Goal: Information Seeking & Learning: Learn about a topic

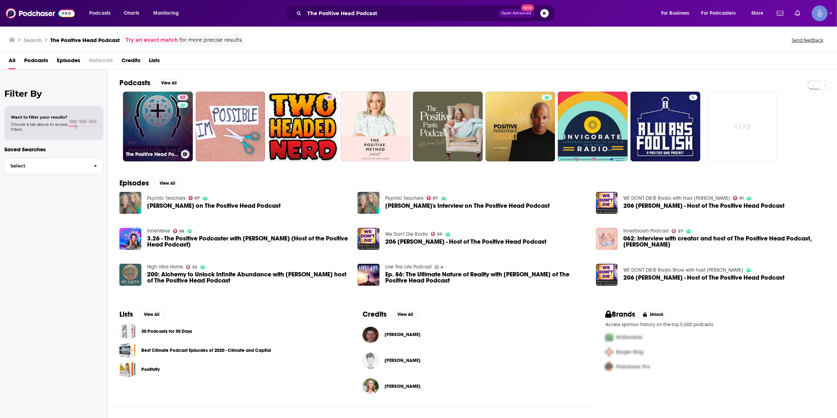
click at [144, 125] on link "63 The Positive Head Podcast" at bounding box center [158, 127] width 70 height 70
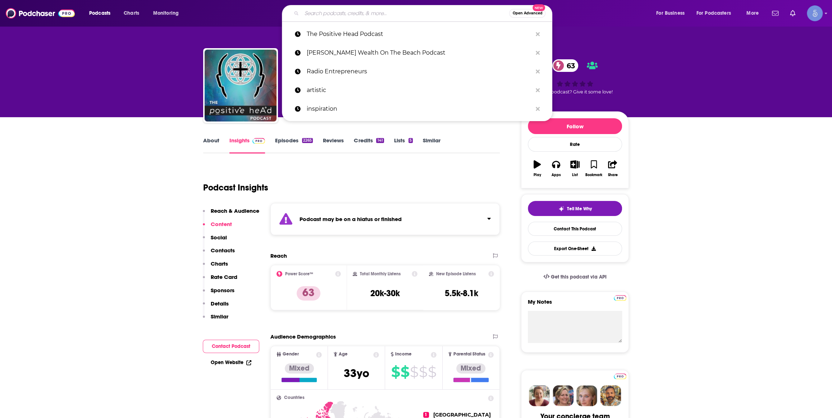
click at [399, 14] on input "Search podcasts, credits, & more..." at bounding box center [405, 14] width 207 height 12
paste input "You Can Heal Your Life ™"
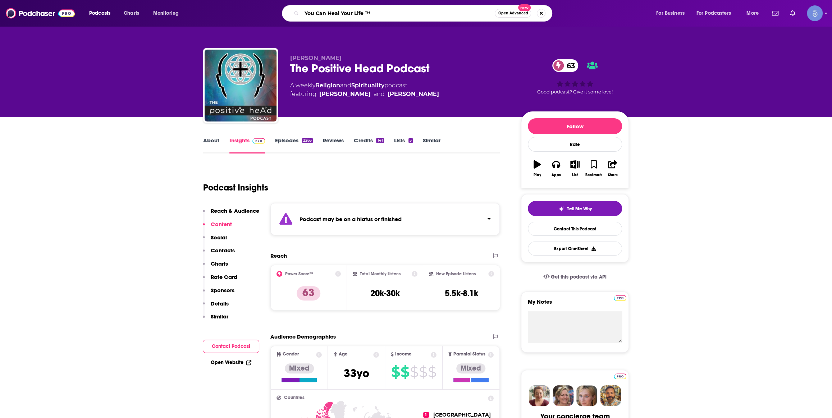
type input "You Can Heal Your Life ™"
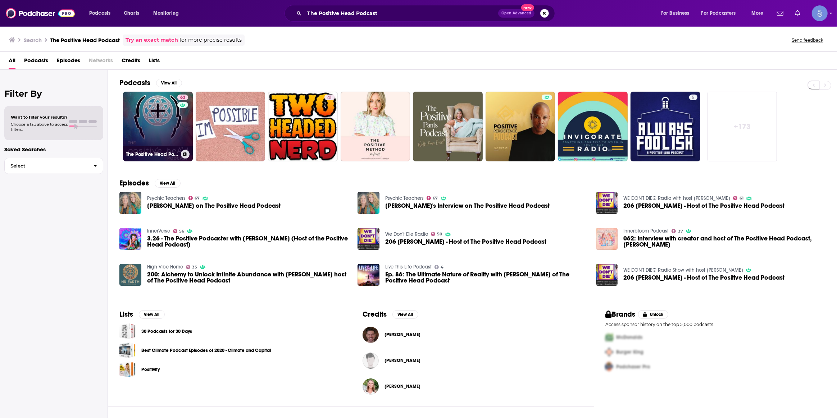
click at [142, 111] on link "63 The Positive Head Podcast" at bounding box center [158, 127] width 70 height 70
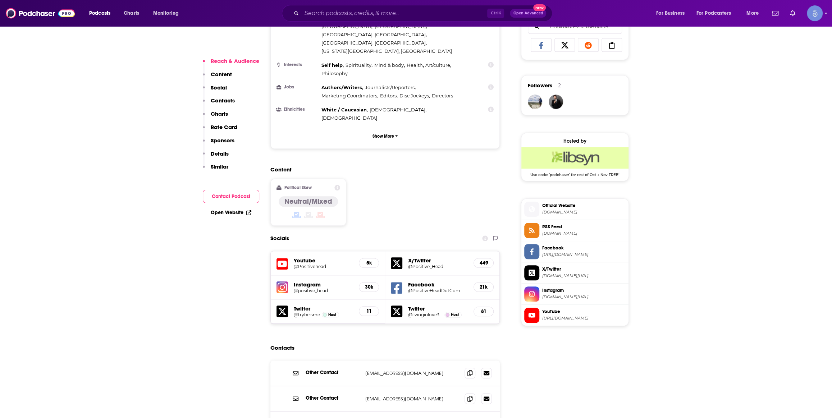
scroll to position [545, 0]
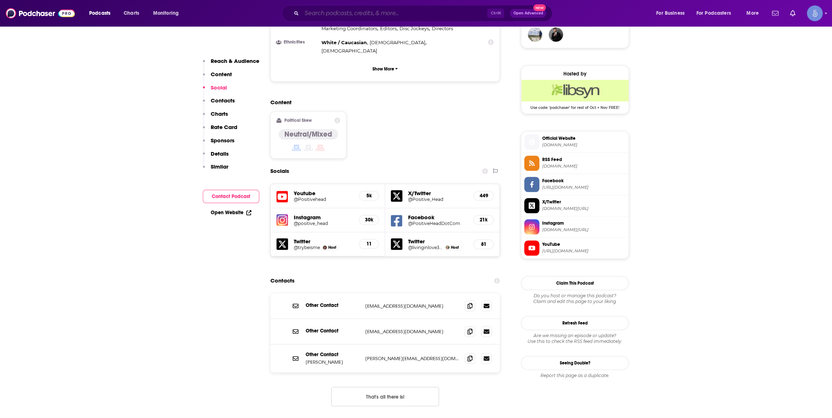
click at [429, 14] on input "Search podcasts, credits, & more..." at bounding box center [395, 14] width 186 height 12
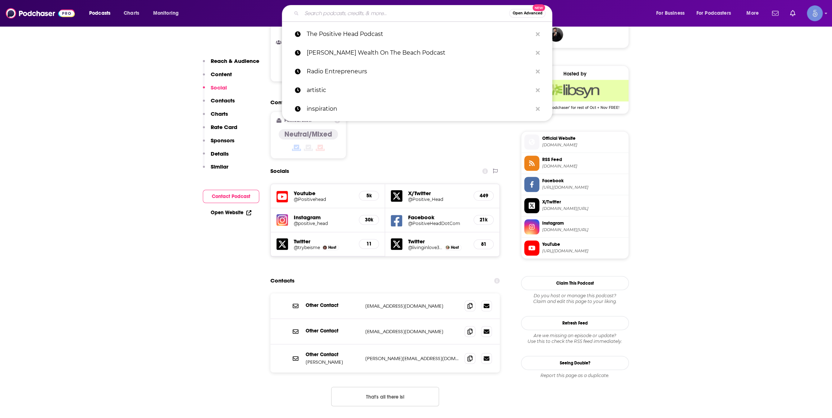
paste input "You Can Heal Your Life ™"
type input "You Can Heal Your Life ™"
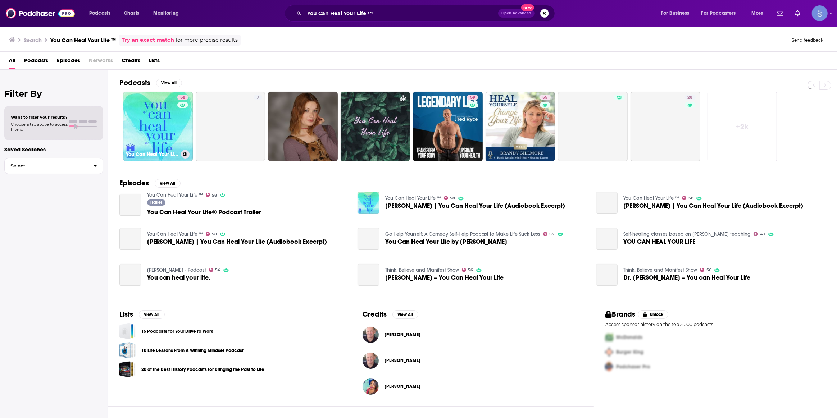
click at [165, 124] on link "58 You Can Heal Your Life ™" at bounding box center [158, 127] width 70 height 70
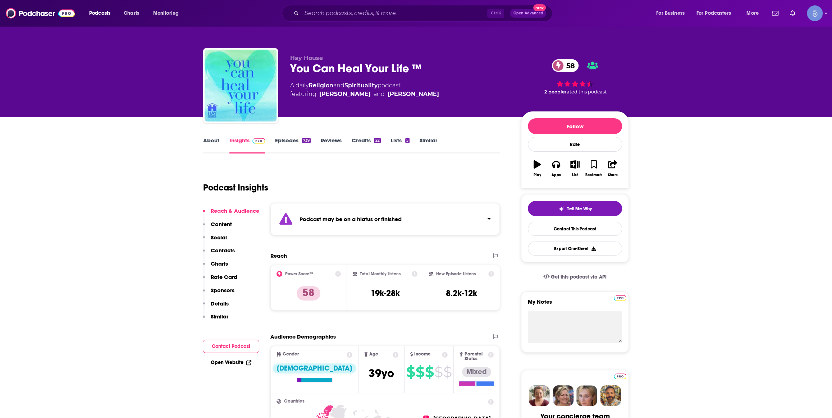
click at [444, 165] on div "Podcast Insights" at bounding box center [348, 183] width 291 height 37
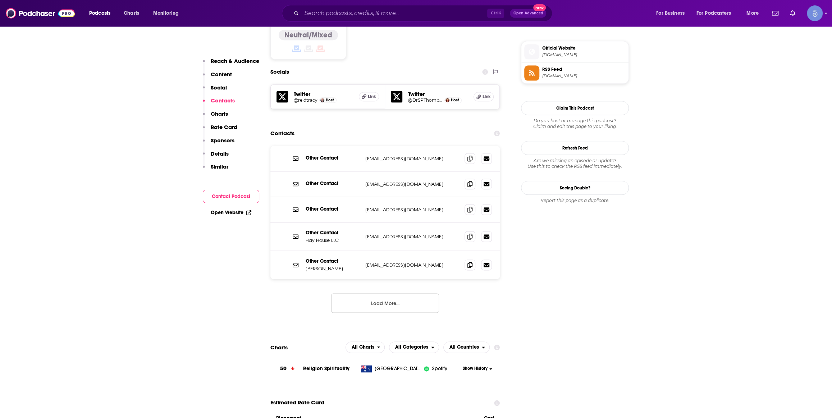
scroll to position [654, 0]
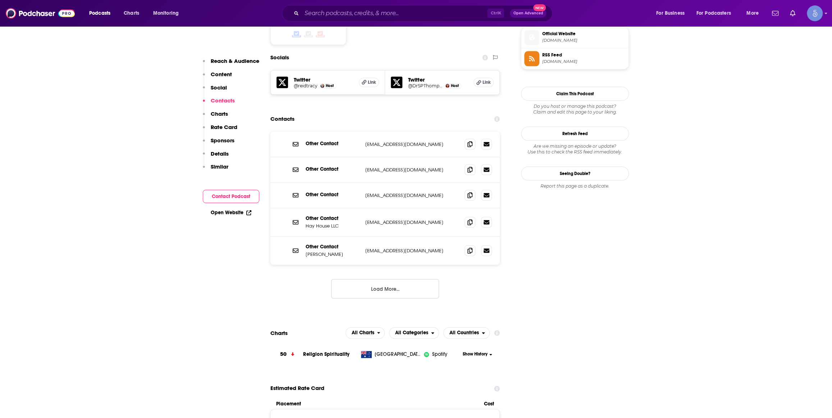
click at [398, 279] on button "Load More..." at bounding box center [385, 288] width 108 height 19
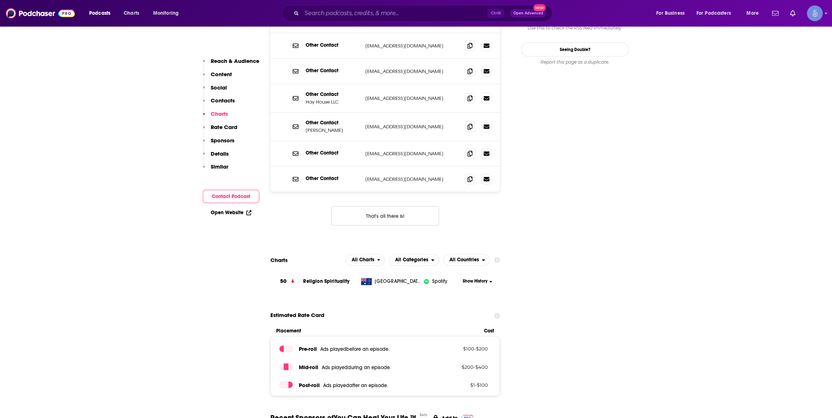
scroll to position [762, 0]
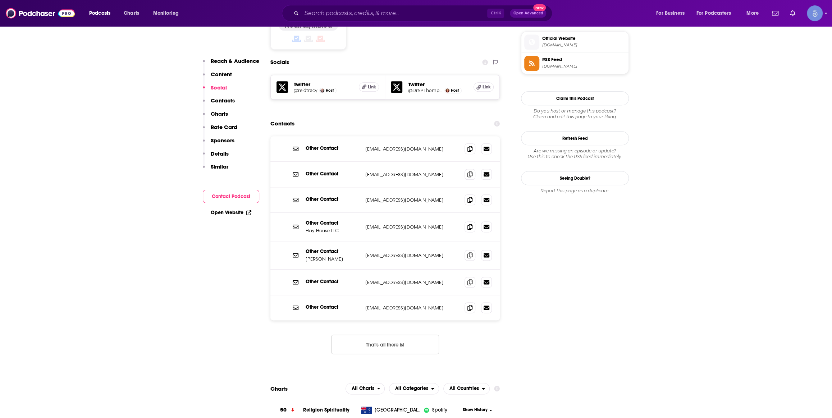
scroll to position [654, 0]
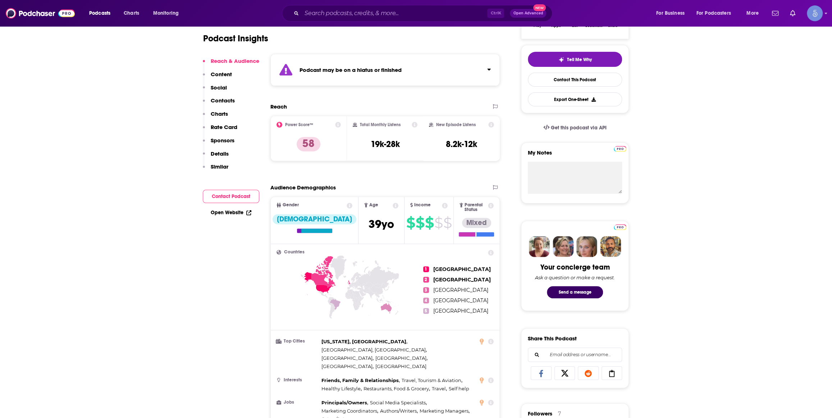
scroll to position [0, 0]
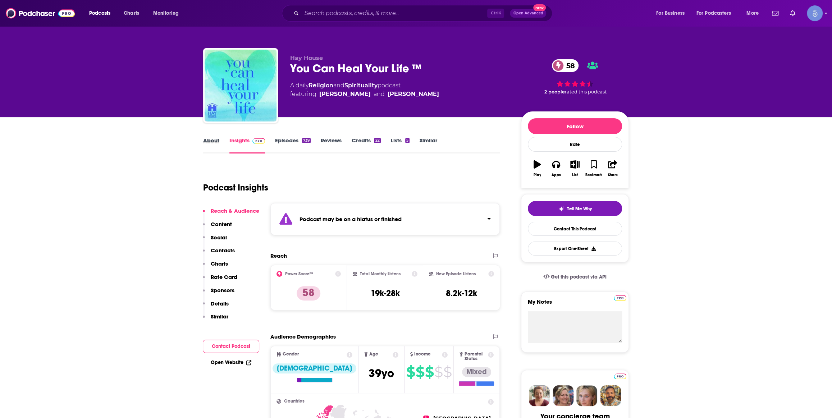
click at [226, 148] on div "About" at bounding box center [216, 145] width 26 height 17
click at [224, 147] on div "About" at bounding box center [216, 145] width 26 height 17
click at [219, 147] on div "About" at bounding box center [216, 145] width 26 height 17
click at [211, 144] on link "About" at bounding box center [211, 145] width 16 height 17
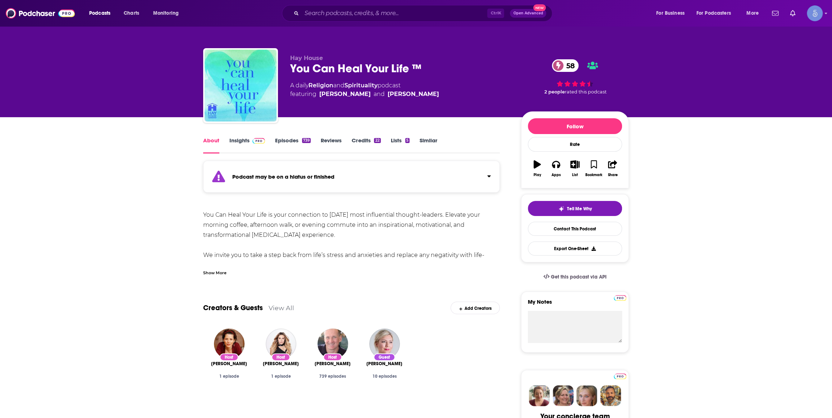
click at [225, 270] on div "Show More" at bounding box center [214, 272] width 23 height 7
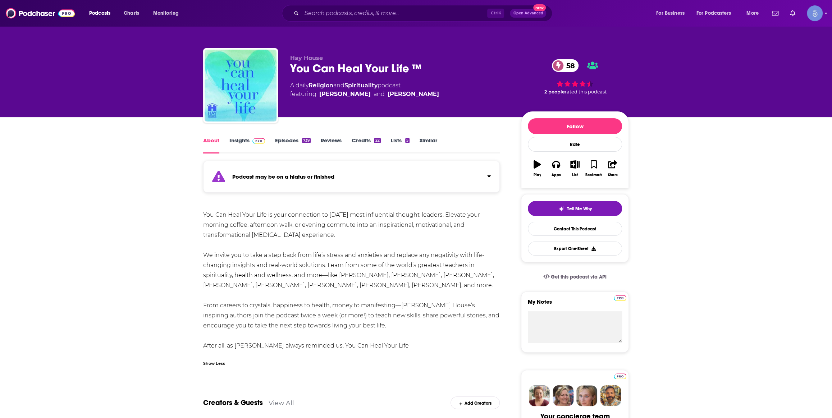
click at [393, 5] on div "Ctrl K Open Advanced New" at bounding box center [417, 13] width 270 height 17
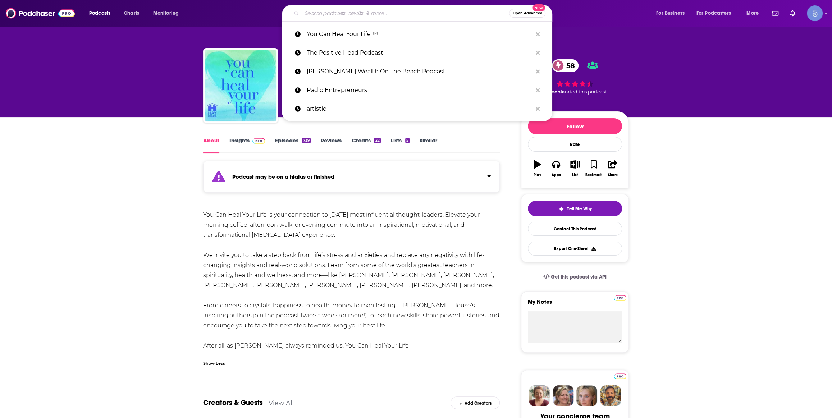
click at [384, 9] on input "Search podcasts, credits, & more..." at bounding box center [405, 14] width 207 height 12
paste input "Returning with [PERSON_NAME]"
type input "Returning with [PERSON_NAME]"
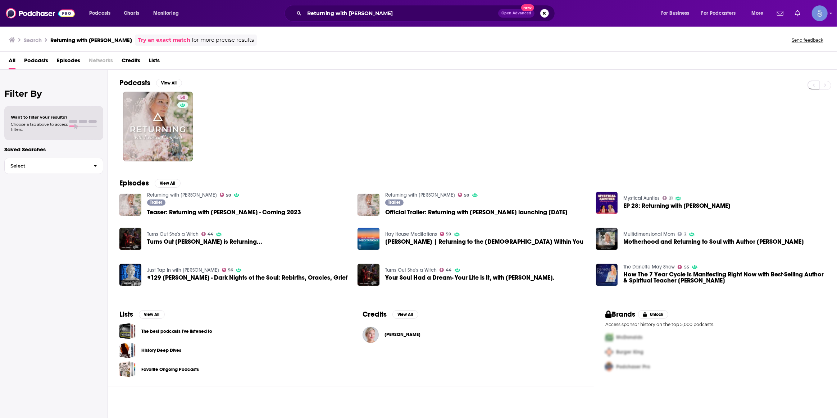
drag, startPoint x: 391, startPoint y: 92, endPoint x: 327, endPoint y: 114, distance: 68.0
click at [327, 114] on div "50" at bounding box center [477, 127] width 717 height 70
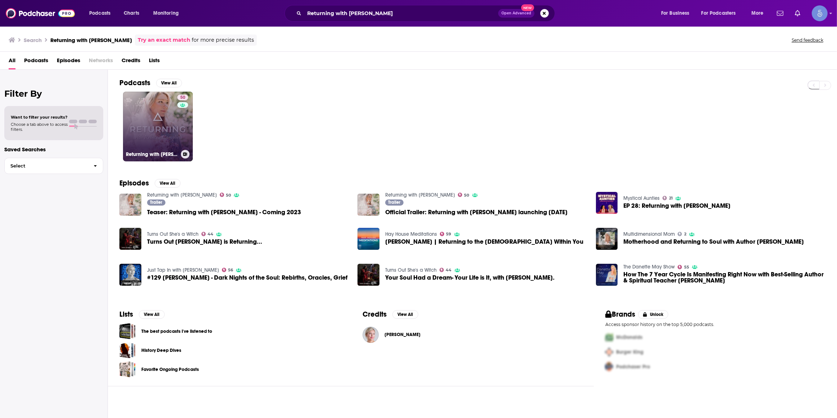
click at [164, 129] on link "50 Returning with [PERSON_NAME]" at bounding box center [158, 127] width 70 height 70
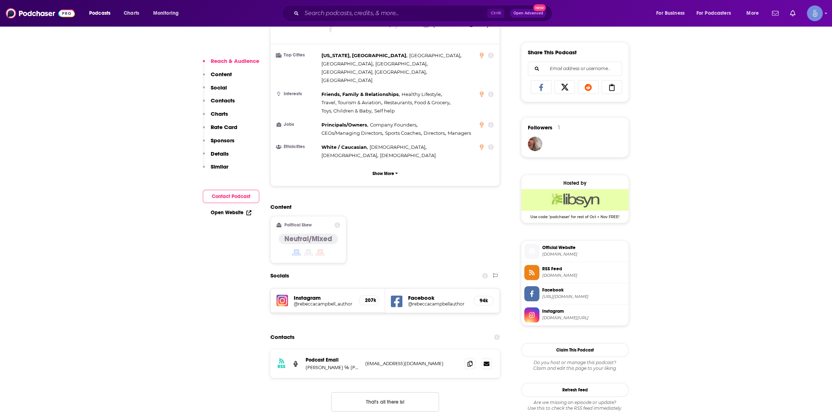
scroll to position [545, 0]
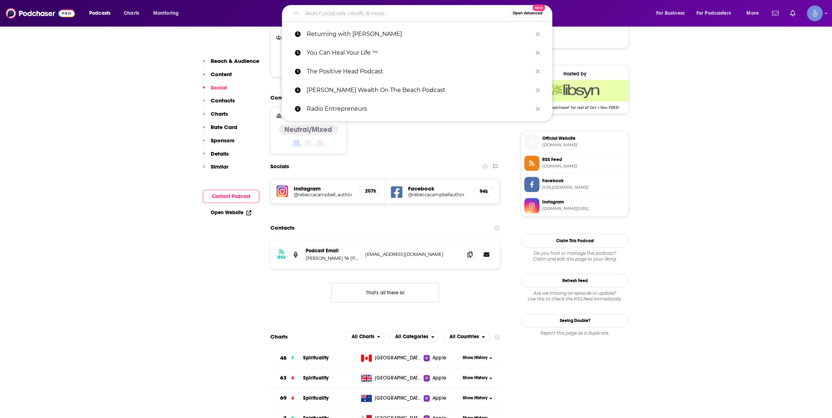
click at [396, 12] on input "Search podcasts, credits, & more..." at bounding box center [405, 14] width 207 height 12
paste input "Returning with [PERSON_NAME]"
type input "Returning with [PERSON_NAME]"
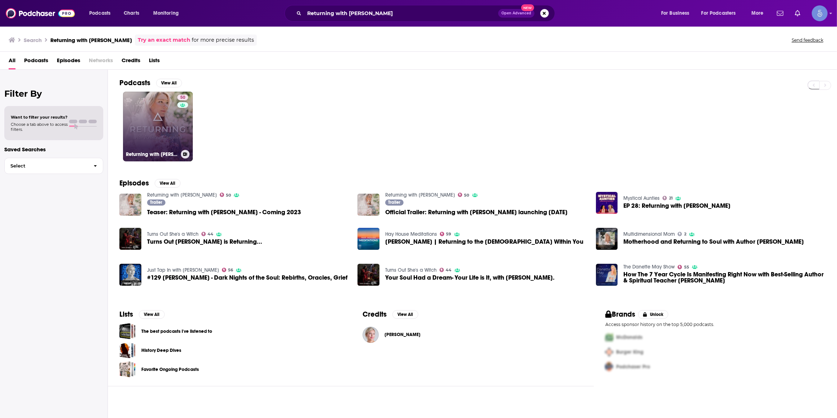
click at [142, 129] on link "50 Returning with [PERSON_NAME]" at bounding box center [158, 127] width 70 height 70
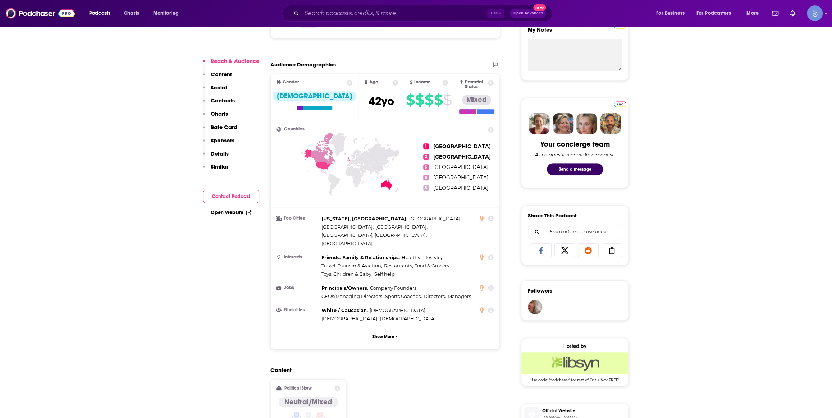
scroll to position [435, 0]
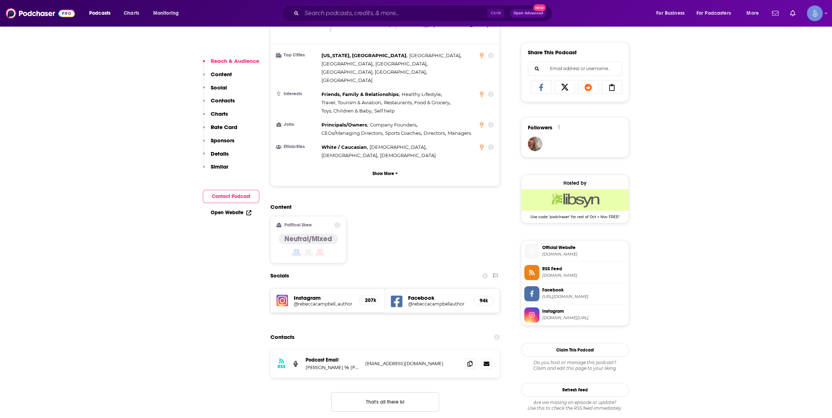
click at [403, 207] on div "Content Political Skew Neutral/Mixed" at bounding box center [384, 236] width 229 height 65
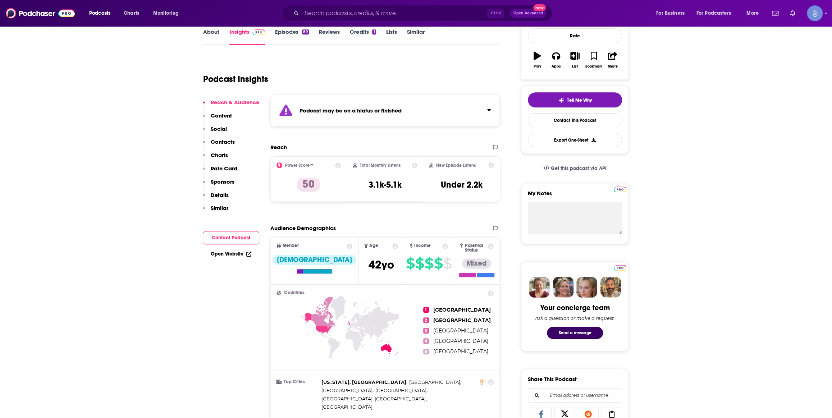
scroll to position [0, 0]
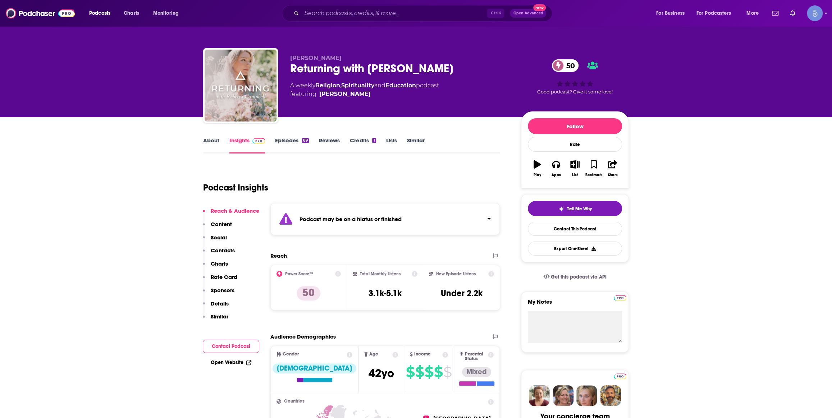
click at [338, 259] on div "Reach" at bounding box center [377, 255] width 215 height 7
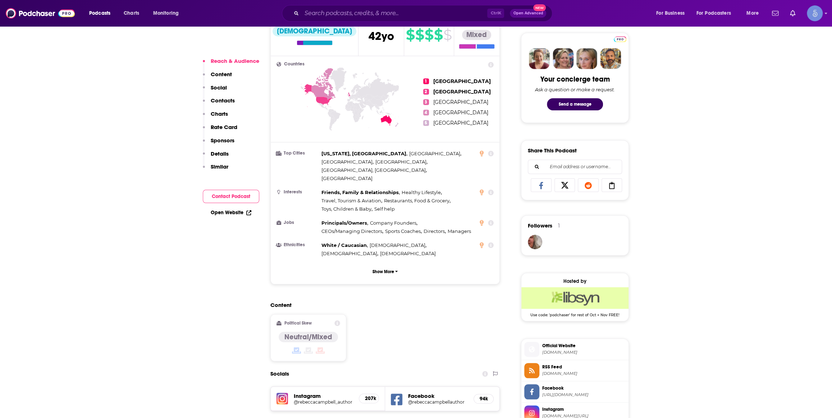
scroll to position [545, 0]
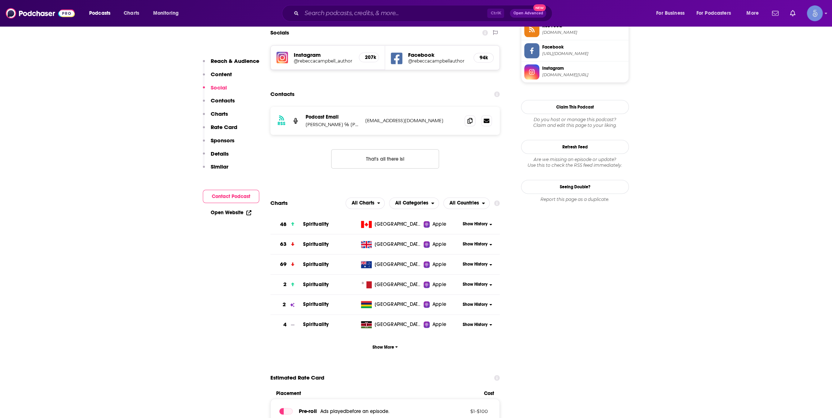
scroll to position [762, 0]
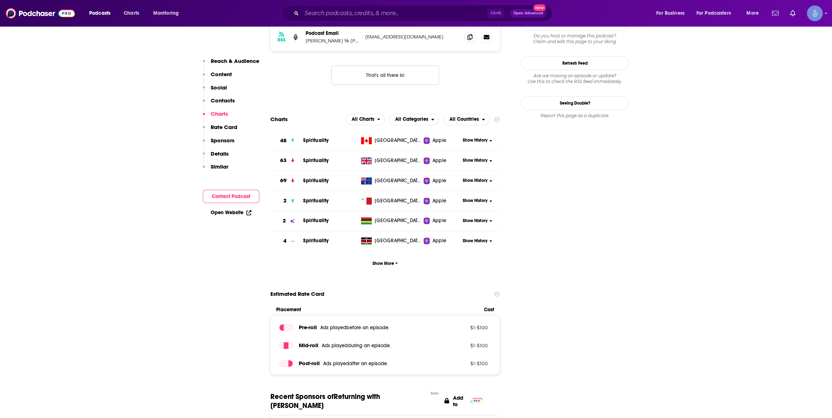
drag, startPoint x: 138, startPoint y: 206, endPoint x: 197, endPoint y: 195, distance: 59.8
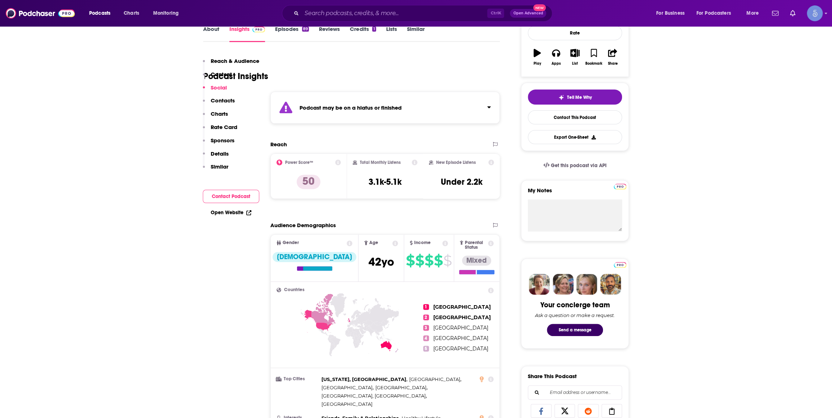
scroll to position [0, 0]
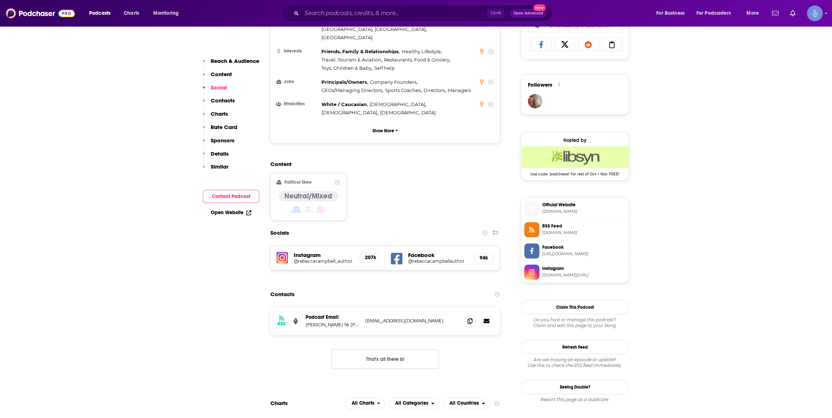
scroll to position [545, 0]
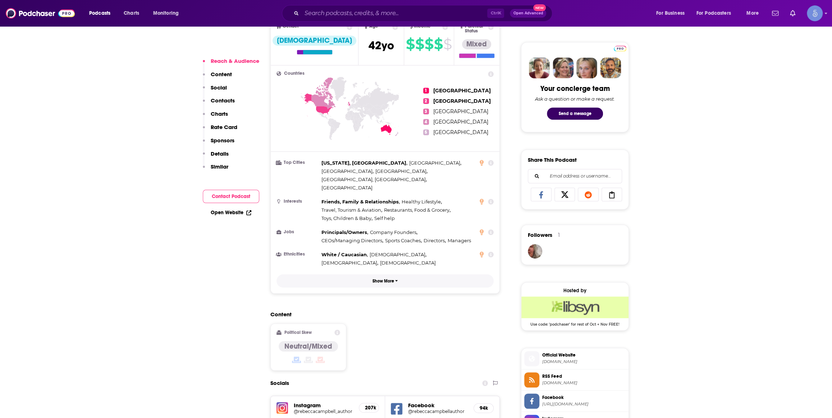
scroll to position [435, 0]
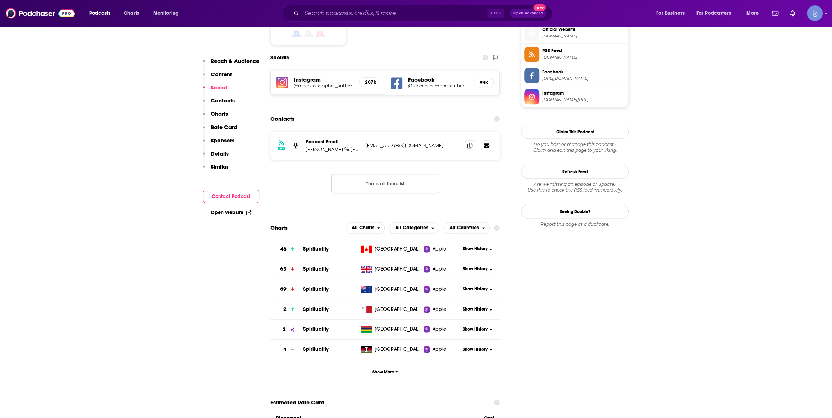
scroll to position [435, 0]
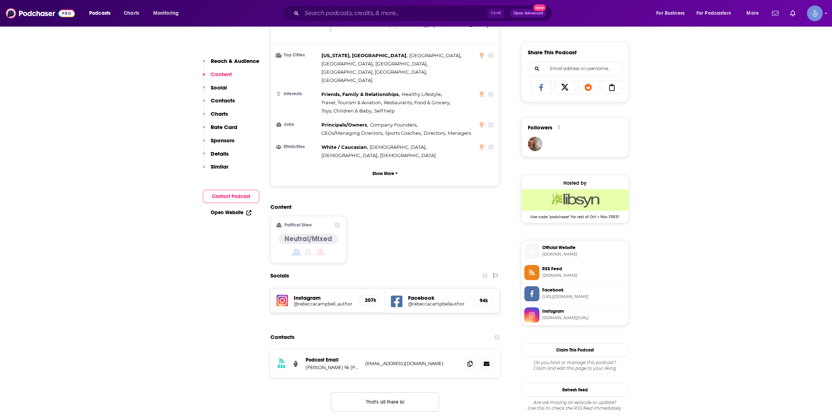
click at [407, 7] on div "Ctrl K Open Advanced New" at bounding box center [417, 13] width 270 height 17
click at [406, 15] on input "Search podcasts, credits, & more..." at bounding box center [395, 14] width 186 height 12
paste input "Gaia Consciousness"
type input "Gaia Consciousness"
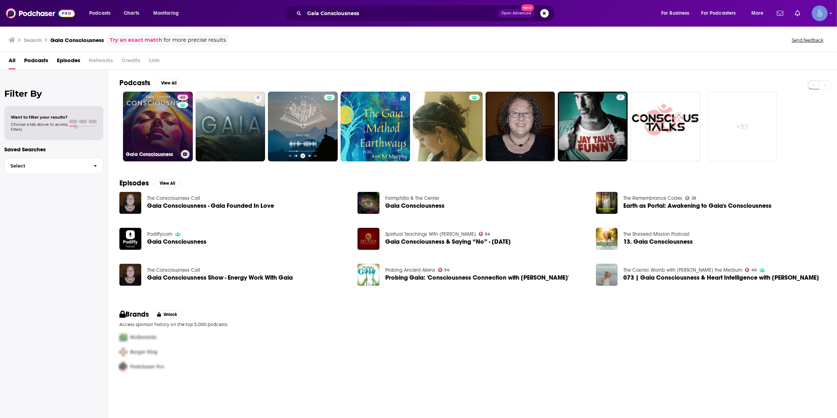
click at [179, 141] on div "60" at bounding box center [183, 122] width 13 height 55
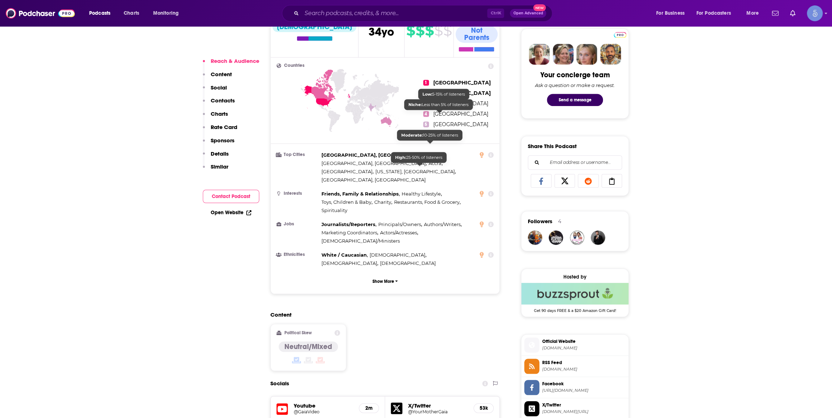
scroll to position [435, 0]
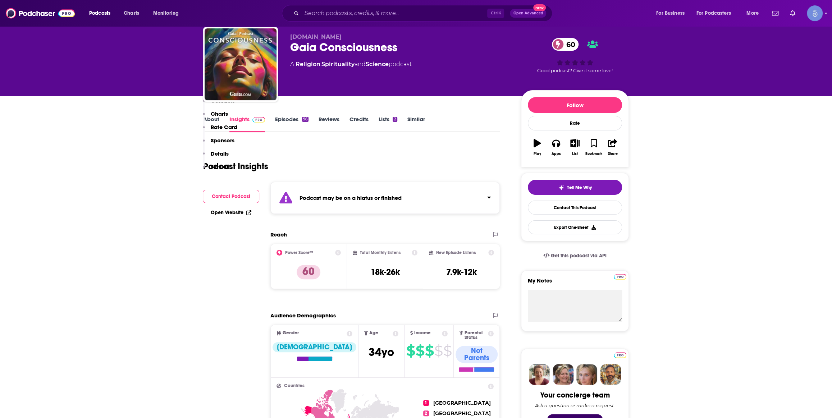
scroll to position [0, 0]
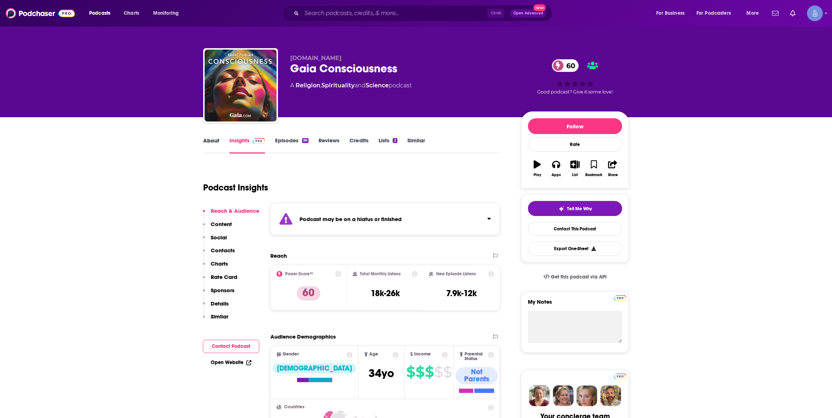
drag, startPoint x: 219, startPoint y: 144, endPoint x: 215, endPoint y: 144, distance: 3.6
click at [217, 144] on div "About" at bounding box center [216, 145] width 26 height 17
click at [214, 144] on link "About" at bounding box center [211, 145] width 16 height 17
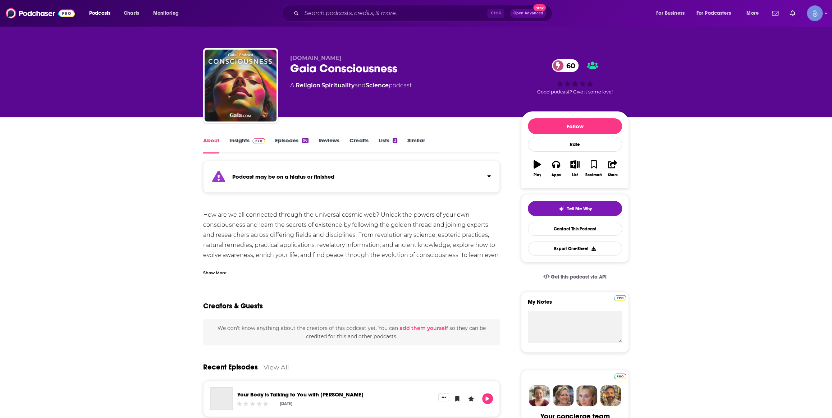
click at [223, 274] on div "Show More" at bounding box center [214, 272] width 23 height 7
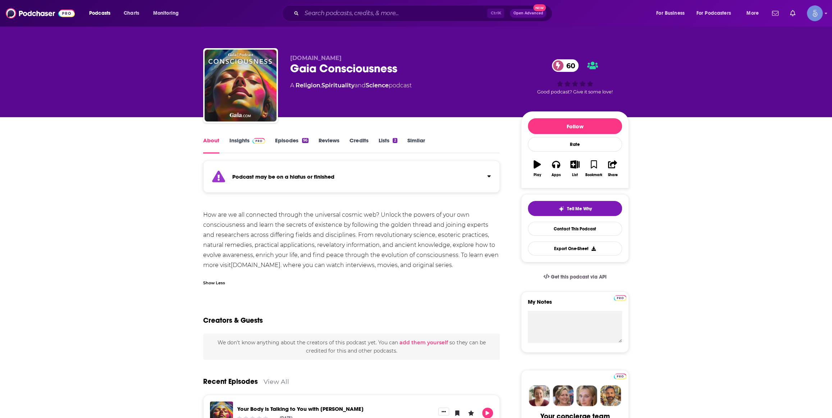
click at [259, 150] on link "Insights" at bounding box center [247, 145] width 36 height 17
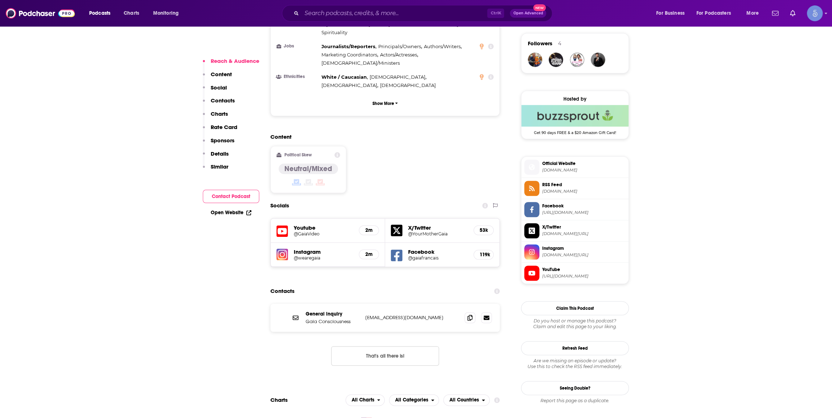
scroll to position [545, 0]
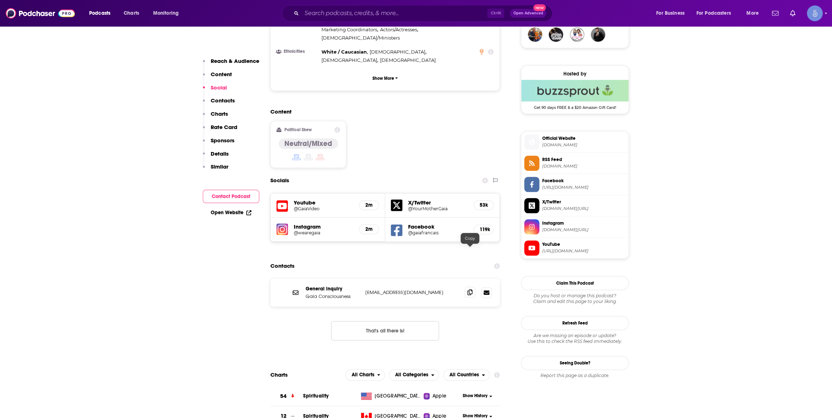
click at [468, 289] on icon at bounding box center [469, 292] width 5 height 6
click at [449, 23] on div "Podcasts Charts Monitoring Ctrl K Open Advanced New For Business For Podcasters…" at bounding box center [416, 13] width 832 height 27
click at [440, 22] on div "Ctrl K Open Advanced New" at bounding box center [424, 13] width 270 height 17
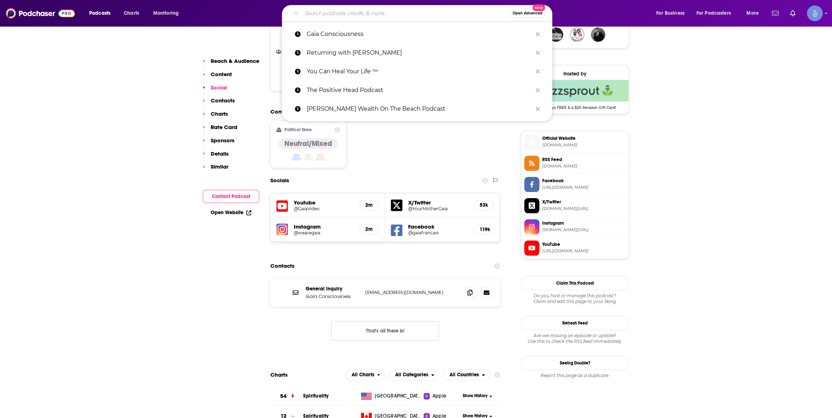
paste input "Inner Worlds with [PERSON_NAME]"
type input "Inner Worlds with [PERSON_NAME]"
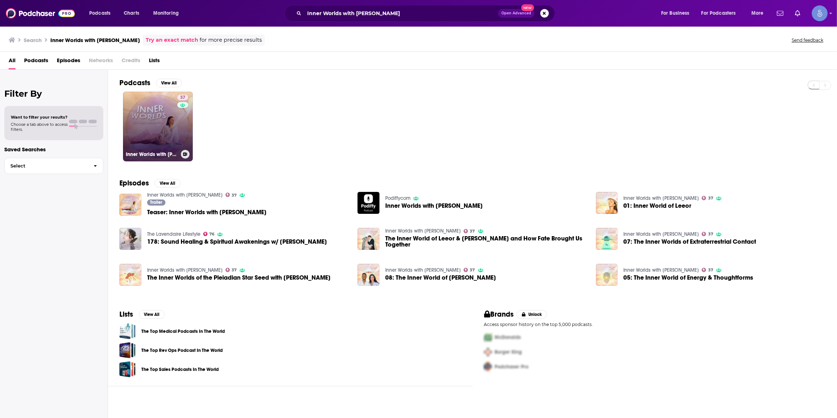
click at [166, 129] on link "37 Inner Worlds with [PERSON_NAME]" at bounding box center [158, 127] width 70 height 70
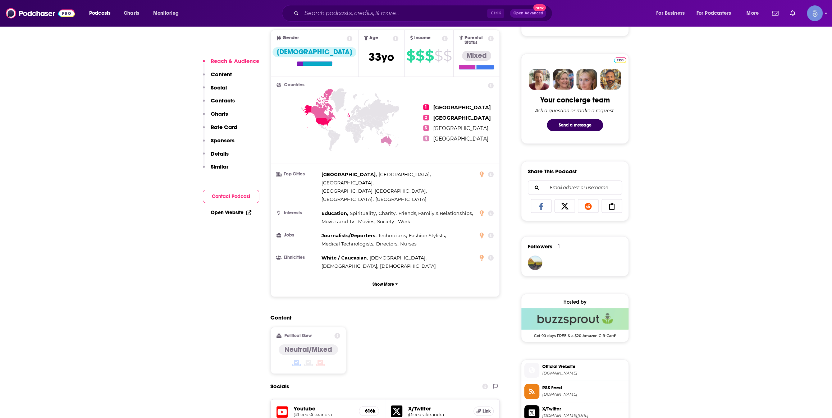
scroll to position [327, 0]
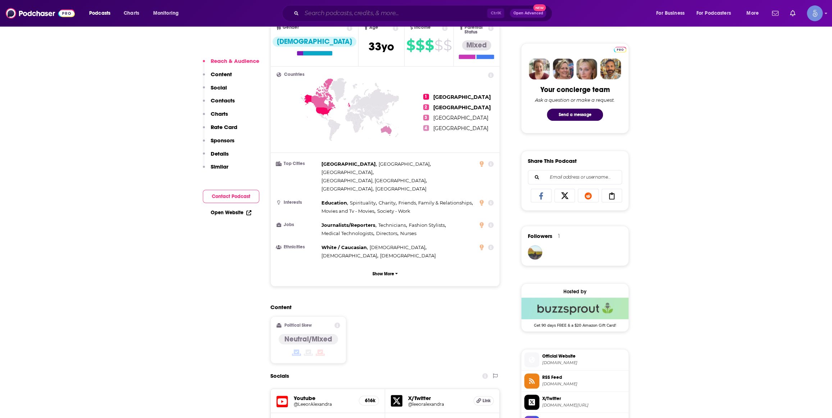
click at [398, 16] on input "Search podcasts, credits, & more..." at bounding box center [395, 14] width 186 height 12
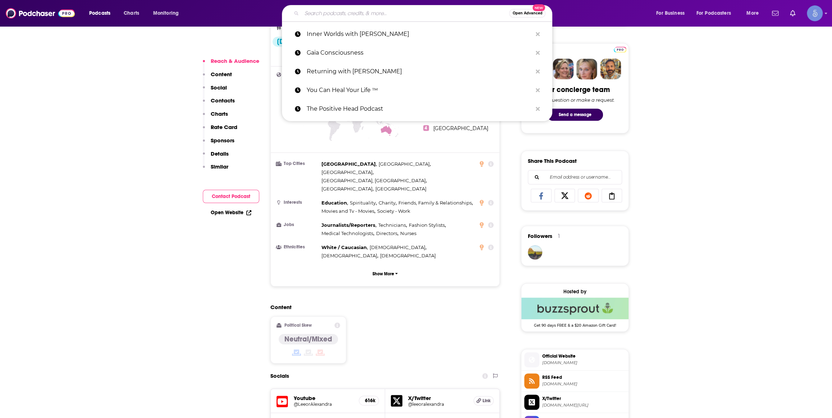
paste input "DARE TO DREAM with [PERSON_NAME] #heal #[DATE] #spiritual #UFO #soul #extraterr…"
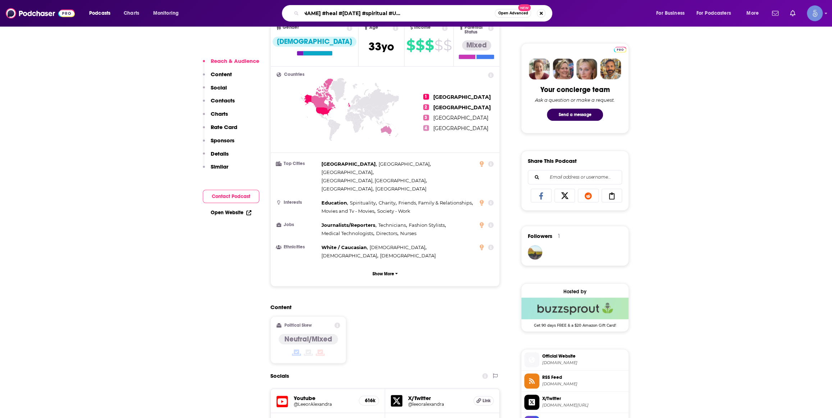
drag, startPoint x: 316, startPoint y: 15, endPoint x: 727, endPoint y: 15, distance: 411.3
click at [713, 17] on div "Podcasts Charts Monitoring DARE TO DREAM with [PERSON_NAME] #heal #[DATE] #spir…" at bounding box center [424, 13] width 681 height 17
type input "DARE TO DREAM with [PERSON_NAME]"
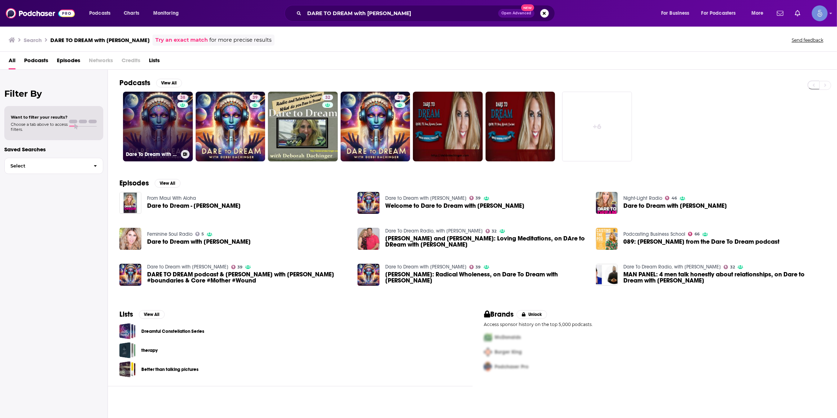
click at [175, 125] on link "38 Dare To Dream with [PERSON_NAME]" at bounding box center [158, 127] width 70 height 70
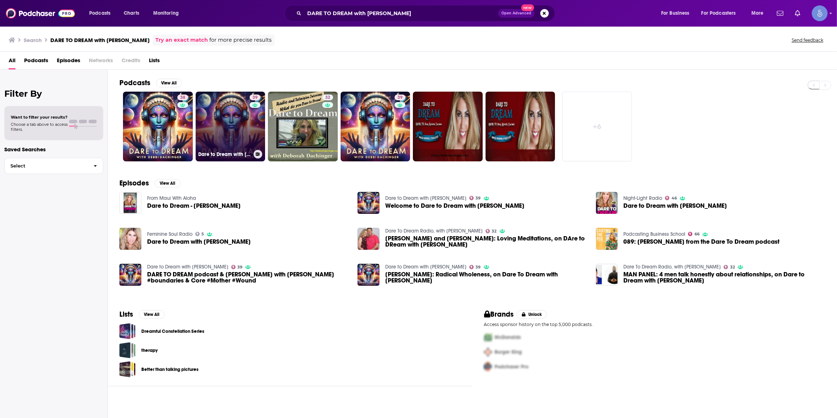
click at [242, 134] on link "39 Dare to Dream with [PERSON_NAME]" at bounding box center [231, 127] width 70 height 70
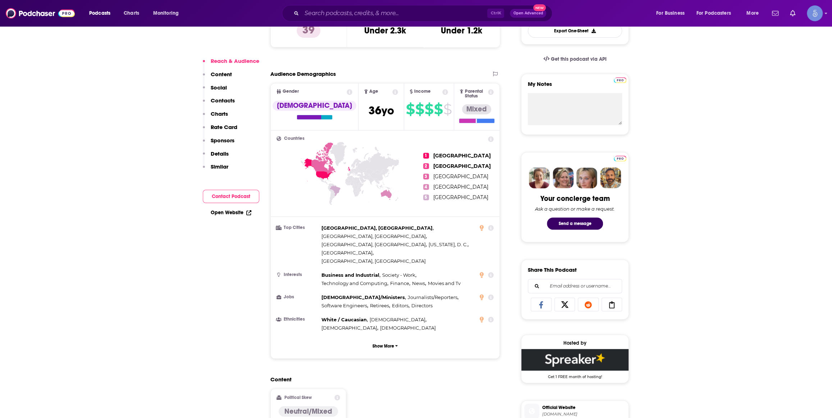
scroll to position [435, 0]
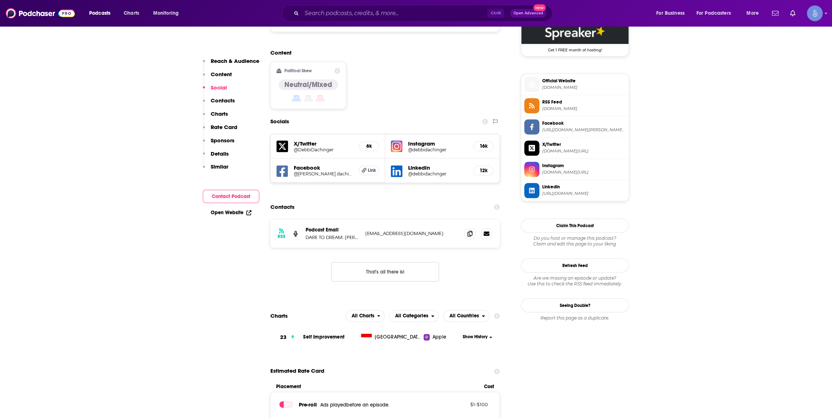
drag, startPoint x: 380, startPoint y: 25, endPoint x: 378, endPoint y: 17, distance: 8.5
click at [380, 25] on div "Podcasts Charts Monitoring Ctrl K Open Advanced New For Business For Podcasters…" at bounding box center [416, 13] width 832 height 27
click at [378, 17] on input "Search podcasts, credits, & more..." at bounding box center [395, 14] width 186 height 12
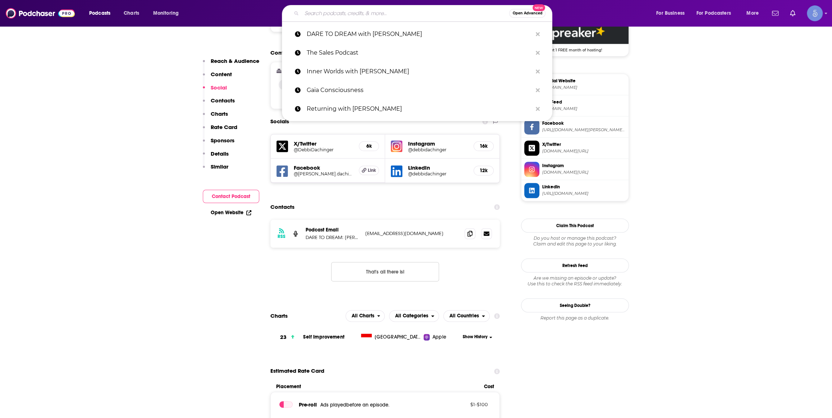
paste input "[PERSON_NAME]"
type input "[PERSON_NAME]"
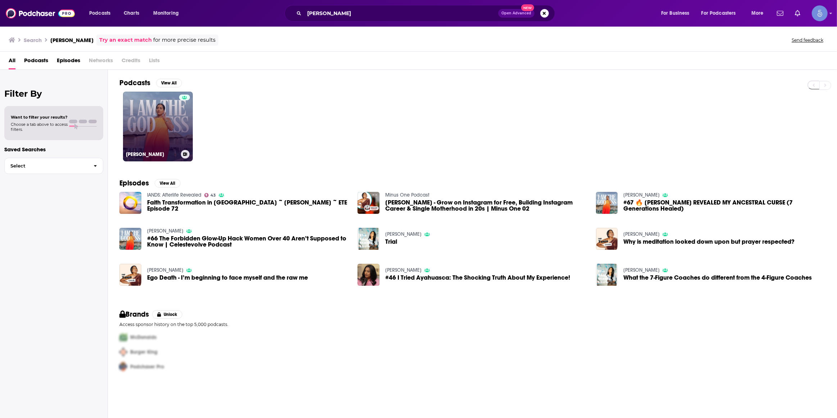
click at [147, 115] on link "[PERSON_NAME]" at bounding box center [158, 127] width 70 height 70
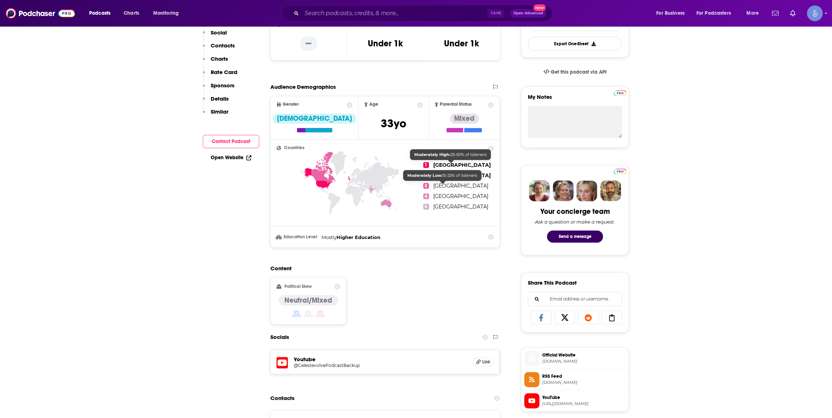
scroll to position [218, 0]
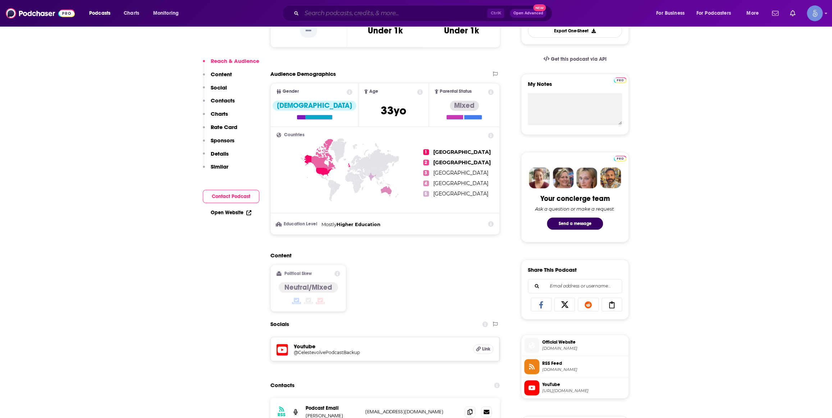
click at [431, 18] on input "Search podcasts, credits, & more..." at bounding box center [395, 14] width 186 height 12
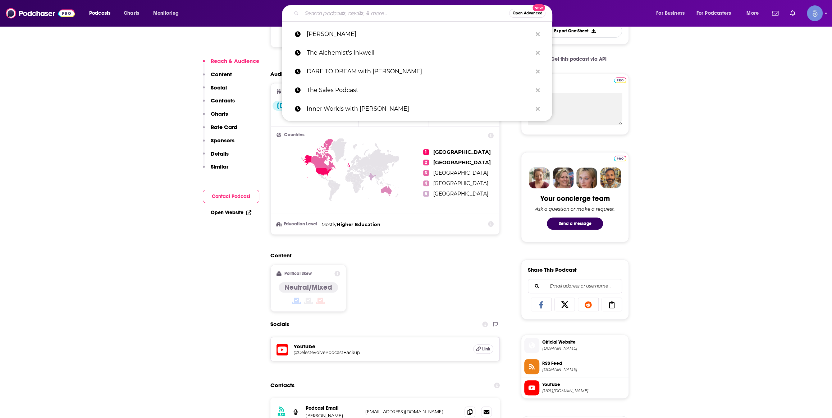
paste input "The Spiritual Sisters Podcast"
type input "The Spiritual Sisters Podcast"
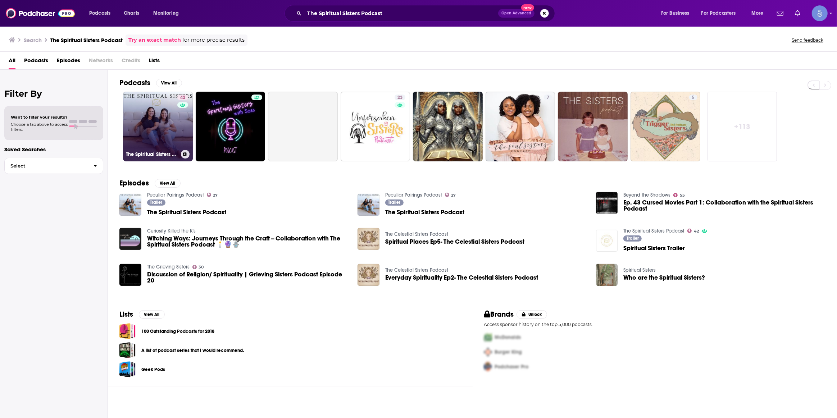
click at [150, 121] on link "42 The Spiritual Sisters Podcast" at bounding box center [158, 127] width 70 height 70
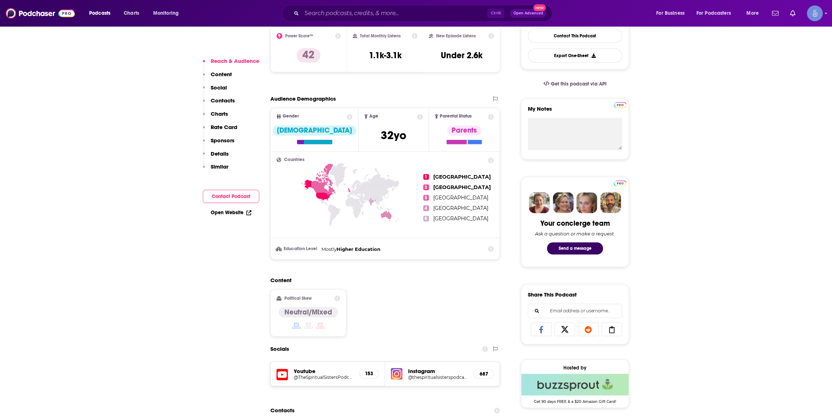
scroll to position [327, 0]
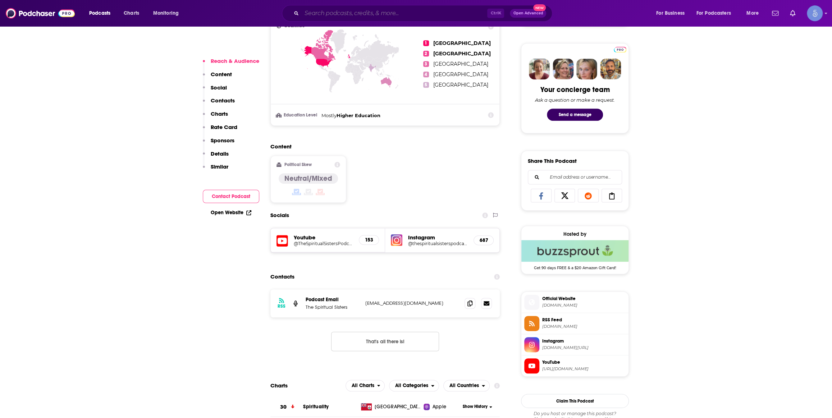
click at [404, 17] on input "Search podcasts, credits, & more..." at bounding box center [395, 14] width 186 height 12
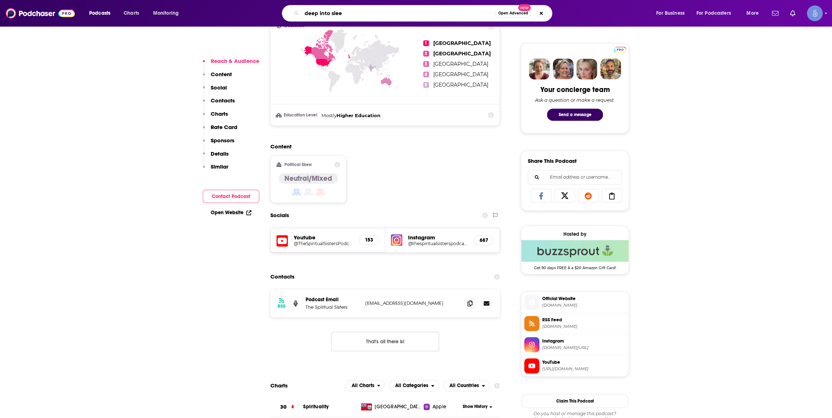
type input "deep into sleep"
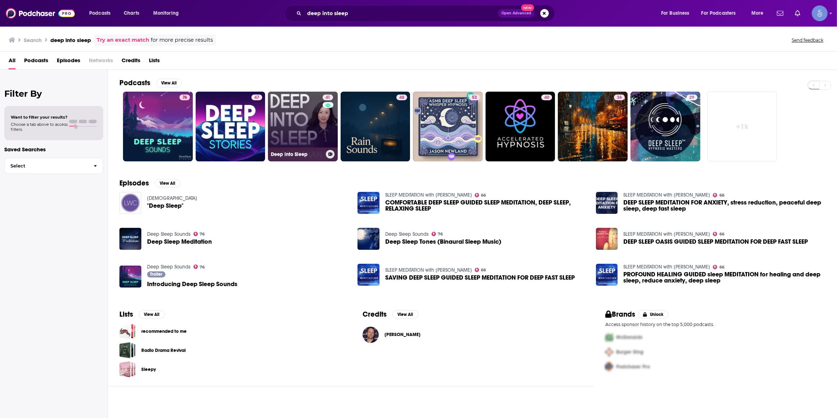
click at [296, 124] on link "41 Deep into Sleep" at bounding box center [303, 127] width 70 height 70
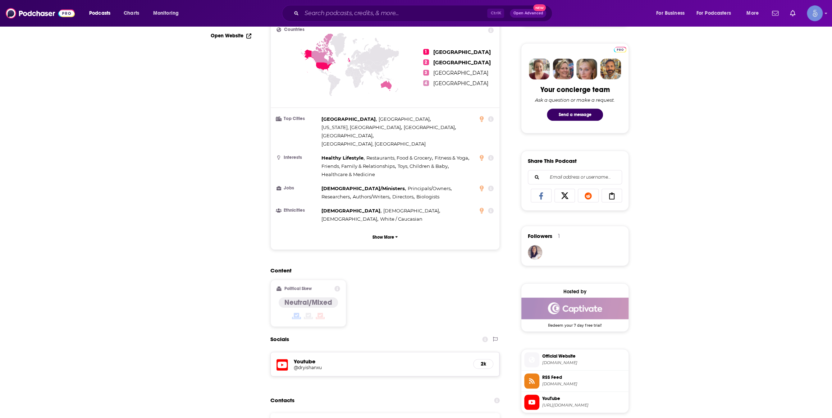
scroll to position [0, 0]
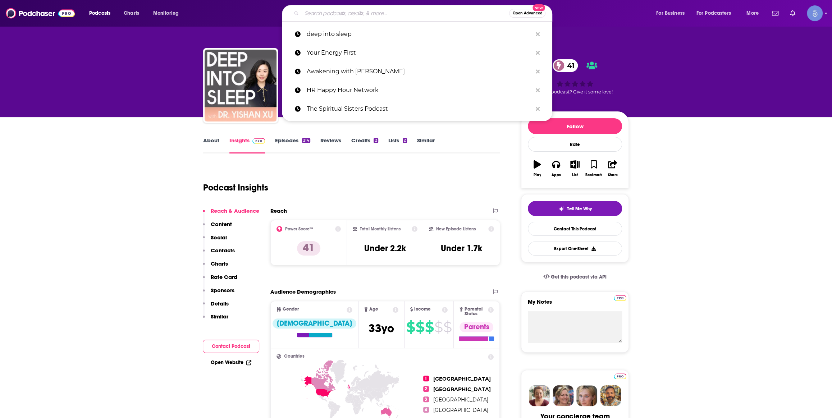
click at [359, 13] on input "Search podcasts, credits, & more..." at bounding box center [405, 14] width 207 height 12
paste input "The Spiritual Sisters Podcast"
type input "The Spiritual Sisters Podcast"
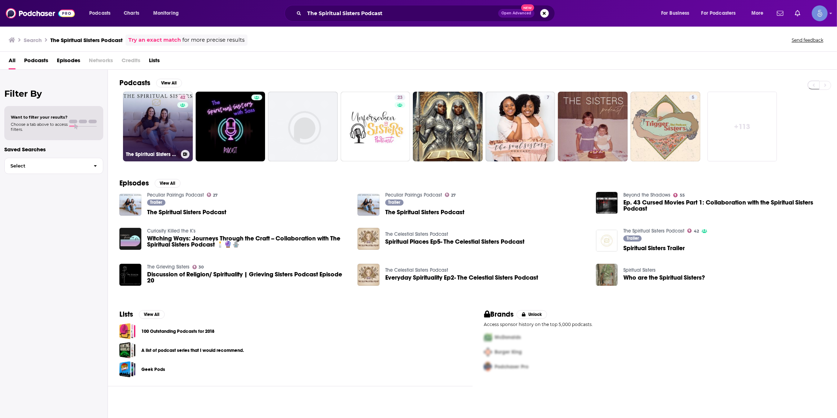
click at [158, 119] on link "42 The Spiritual Sisters Podcast" at bounding box center [158, 127] width 70 height 70
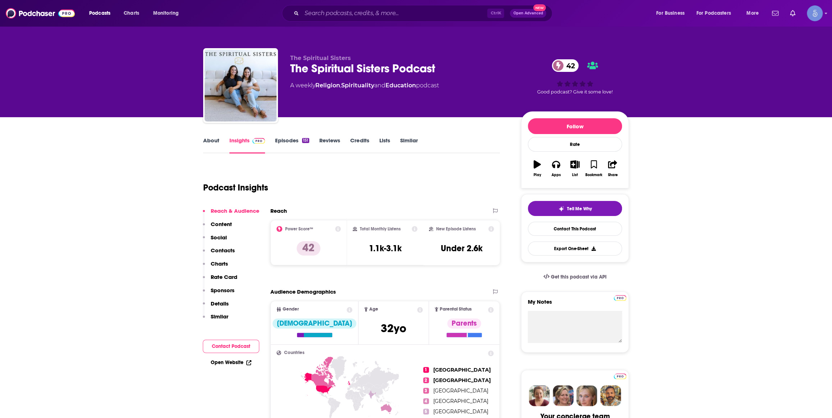
click at [215, 140] on link "About" at bounding box center [211, 145] width 16 height 17
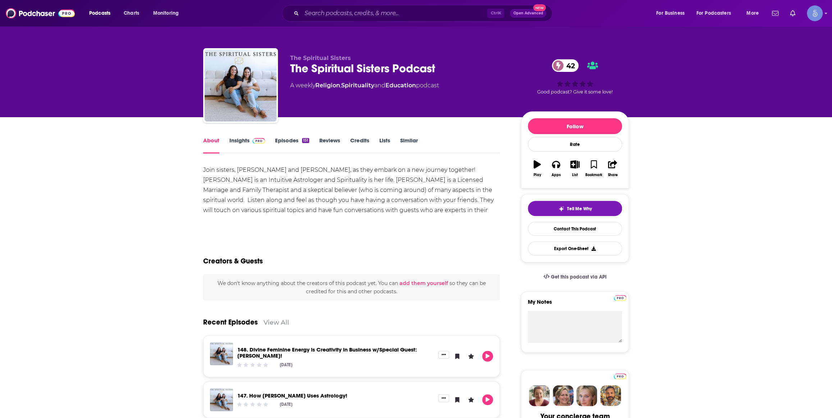
click at [245, 142] on link "Insights" at bounding box center [247, 145] width 36 height 17
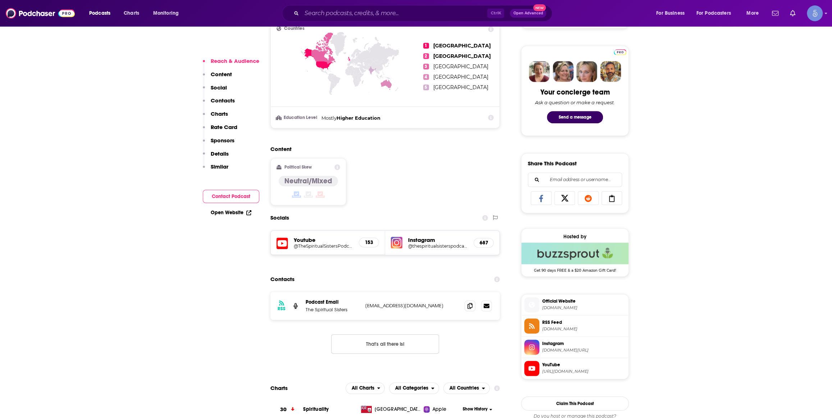
scroll to position [327, 0]
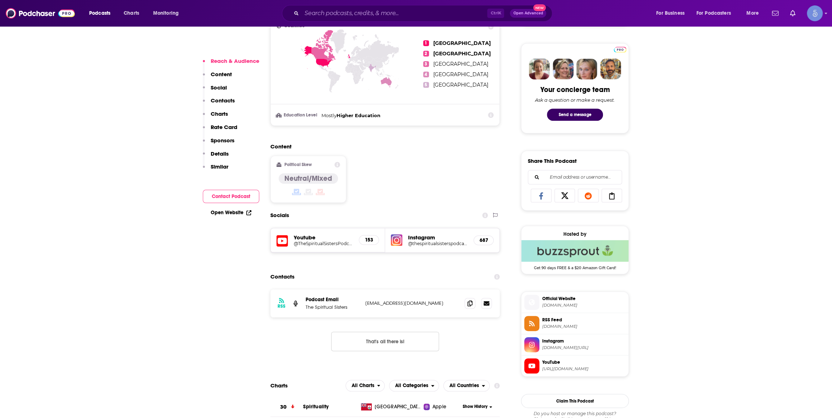
drag, startPoint x: 365, startPoint y: 23, endPoint x: 366, endPoint y: 10, distance: 13.7
click at [365, 18] on div "Podcasts Charts Monitoring Ctrl K Open Advanced New For Business For Podcasters…" at bounding box center [416, 13] width 832 height 27
click at [366, 10] on input "Search podcasts, credits, & more..." at bounding box center [395, 14] width 186 height 12
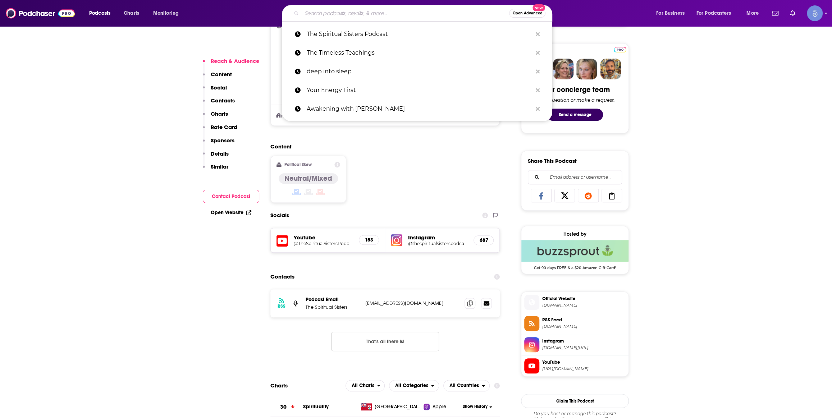
paste input "Awakening Now"
type input "Awakening Now"
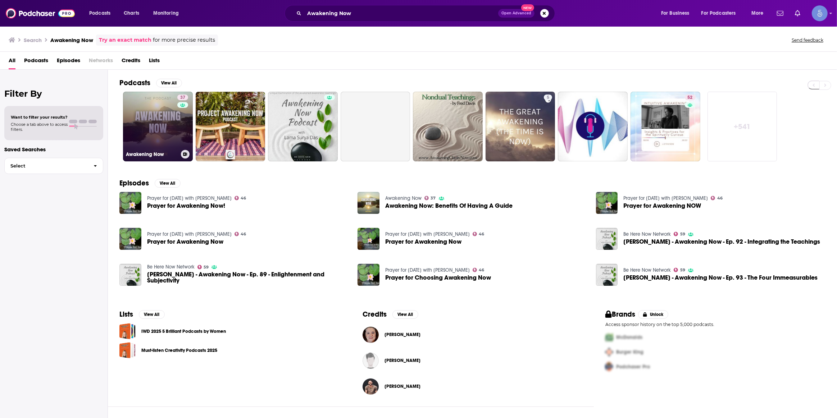
click at [161, 127] on link "37 Awakening Now" at bounding box center [158, 127] width 70 height 70
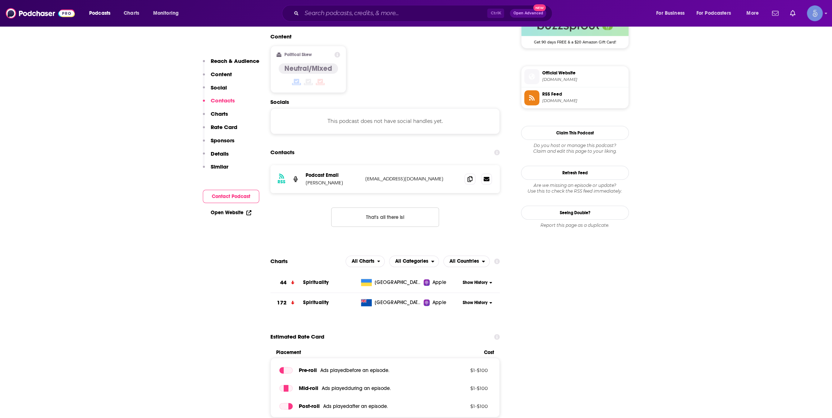
scroll to position [545, 0]
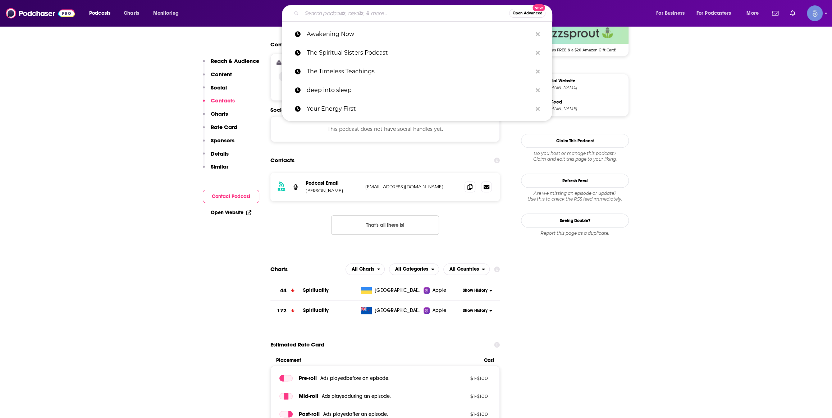
click at [388, 14] on input "Search podcasts, credits, & more..." at bounding box center [405, 14] width 207 height 12
paste input "The [PERSON_NAME] Show"
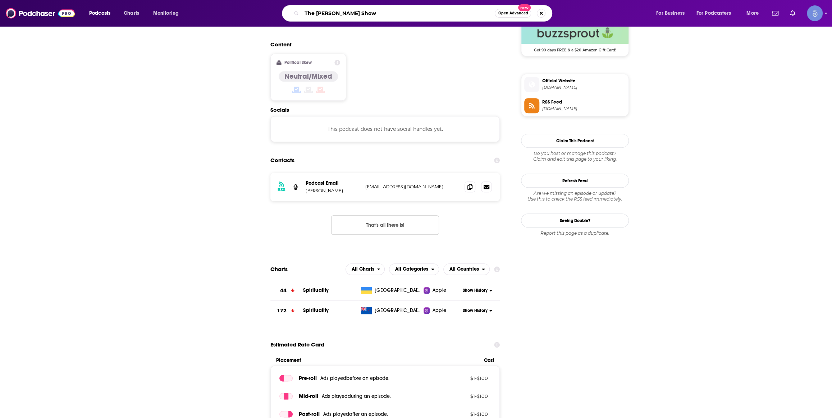
scroll to position [0, 0]
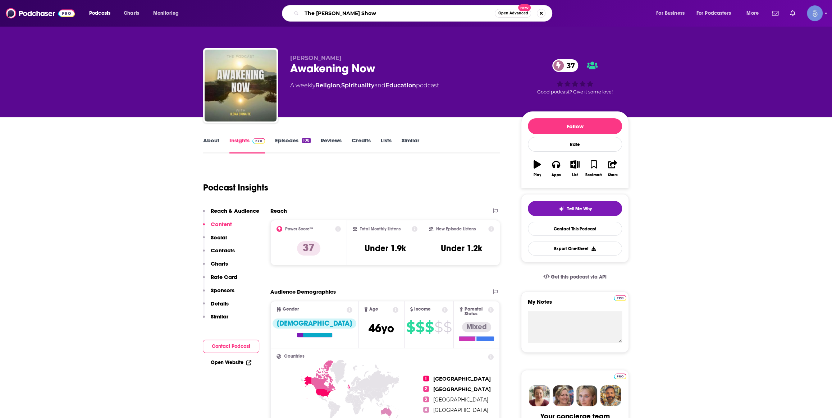
type input "The [PERSON_NAME] Show"
click at [298, 137] on link "Episodes 108" at bounding box center [293, 145] width 36 height 17
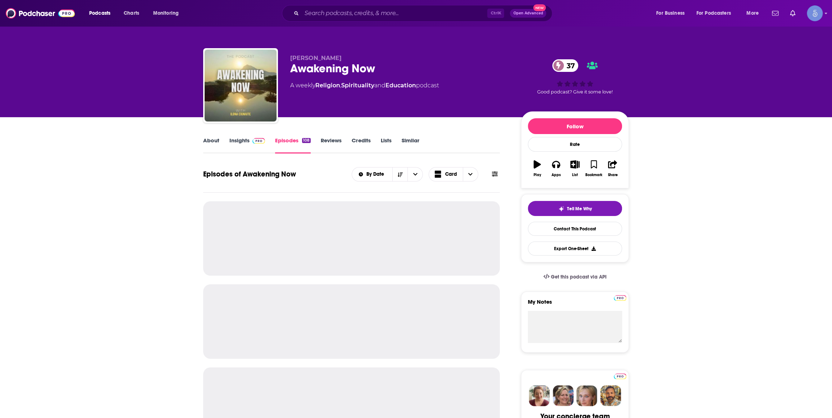
click at [379, 21] on div "Ctrl K Open Advanced New" at bounding box center [417, 13] width 270 height 17
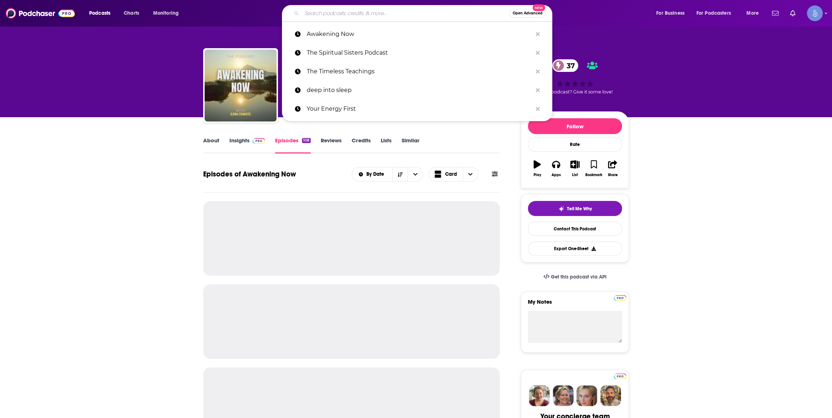
click at [384, 16] on input "Search podcasts, credits, & more..." at bounding box center [405, 14] width 207 height 12
paste input "The [PERSON_NAME] Show"
type input "The [PERSON_NAME] Show"
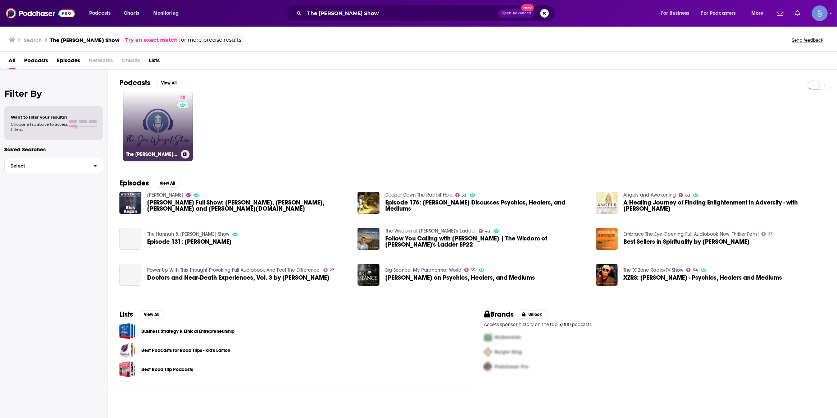
click at [176, 133] on link "40 The [PERSON_NAME] Show" at bounding box center [158, 127] width 70 height 70
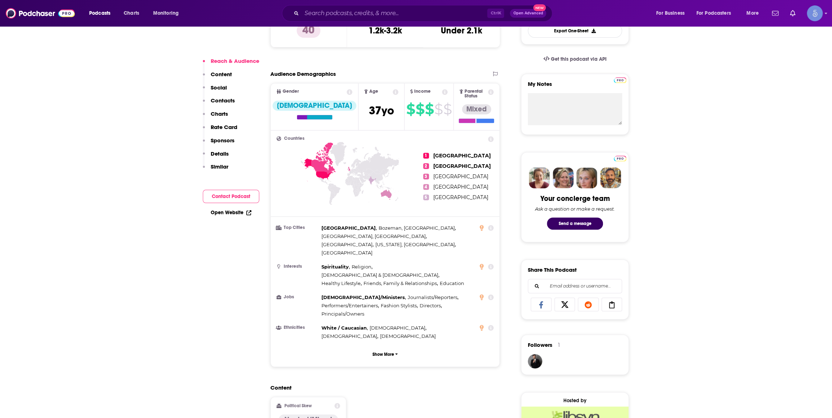
scroll to position [327, 0]
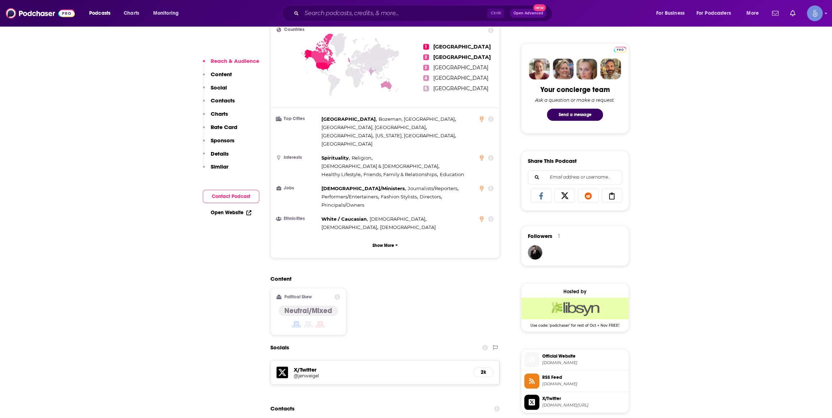
click at [376, 24] on div "Podcasts Charts Monitoring Ctrl K Open Advanced New For Business For Podcasters…" at bounding box center [416, 13] width 832 height 27
click at [378, 9] on input "Search podcasts, credits, & more..." at bounding box center [395, 14] width 186 height 12
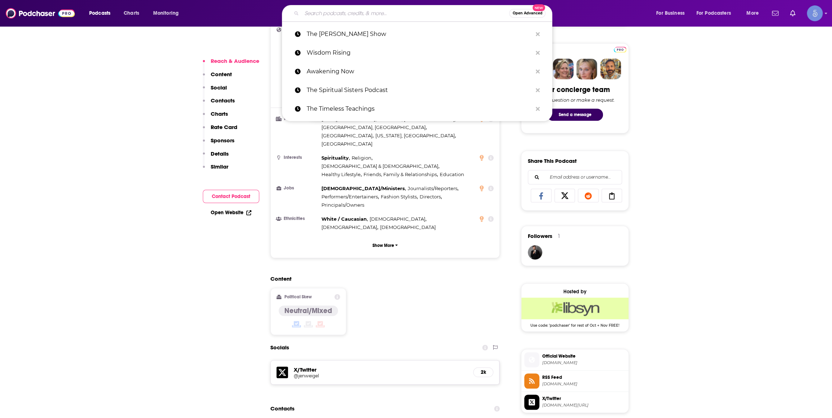
scroll to position [435, 0]
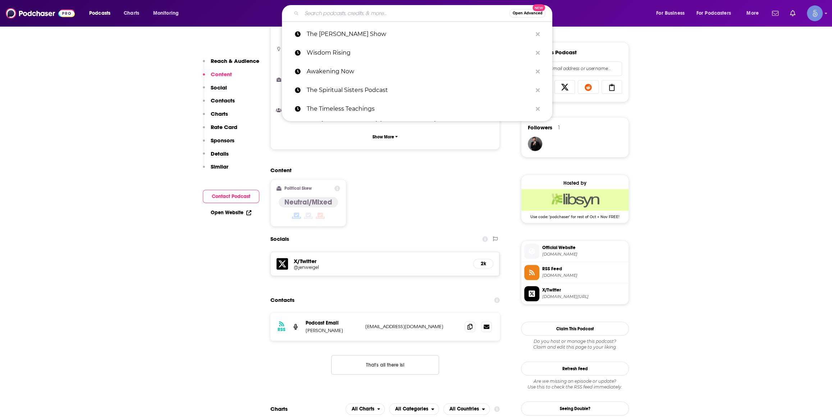
paste input "New Age Spirituality"
type input "New Age Spirituality"
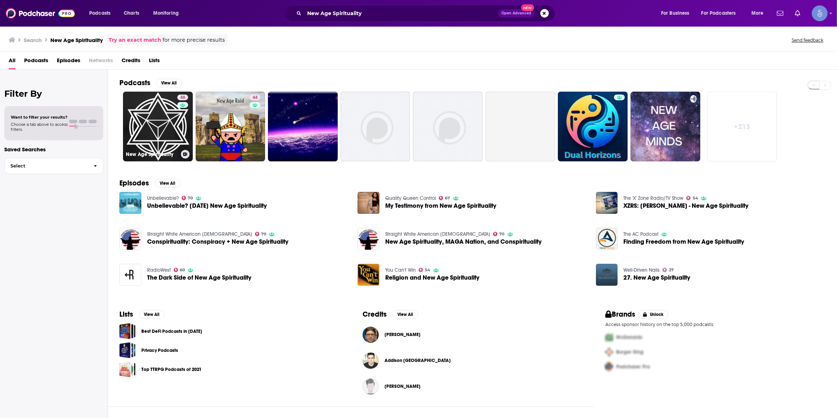
click at [147, 115] on link "46 New Age Spirituality" at bounding box center [158, 127] width 70 height 70
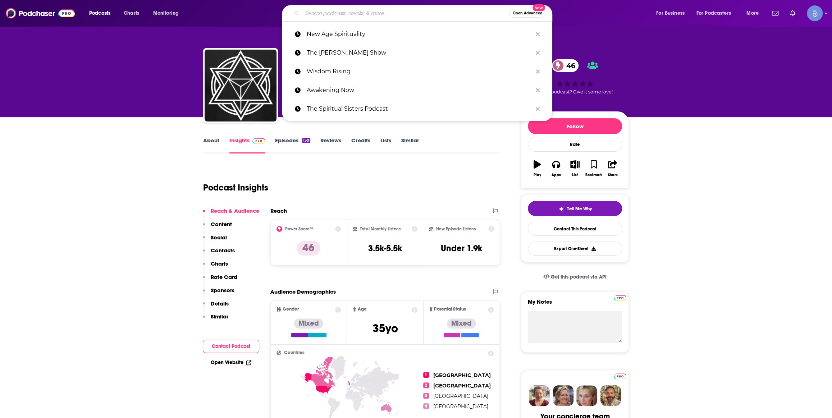
click at [356, 18] on input "Search podcasts, credits, & more..." at bounding box center [405, 14] width 207 height 12
paste input "Truth Seeker Podcast"
type input "Truth Seeker Podcast"
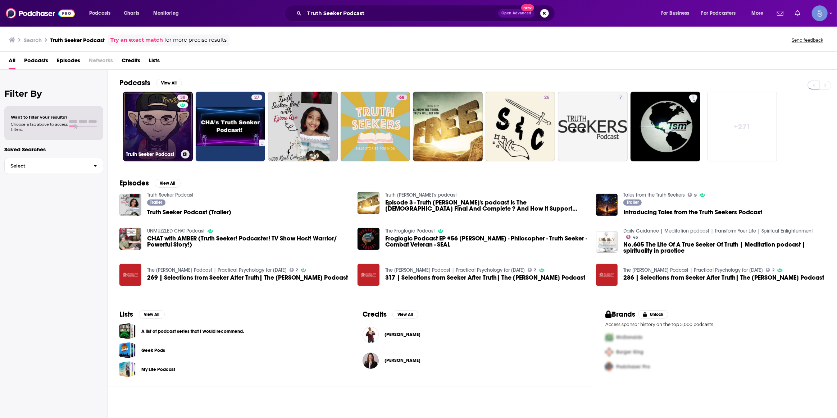
click at [188, 141] on div "38" at bounding box center [183, 122] width 13 height 55
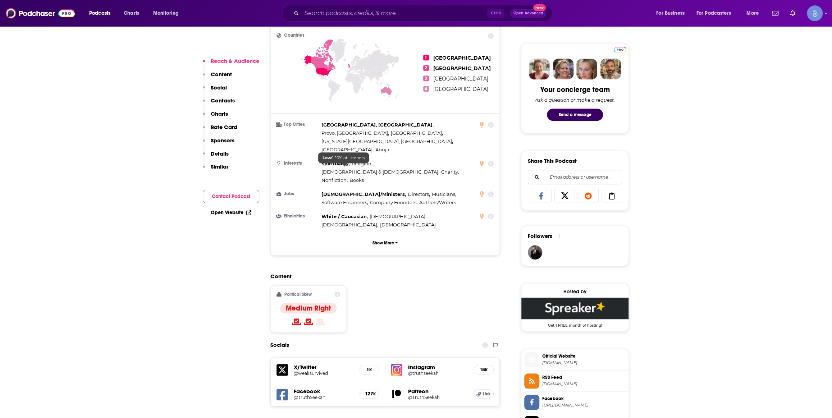
scroll to position [435, 0]
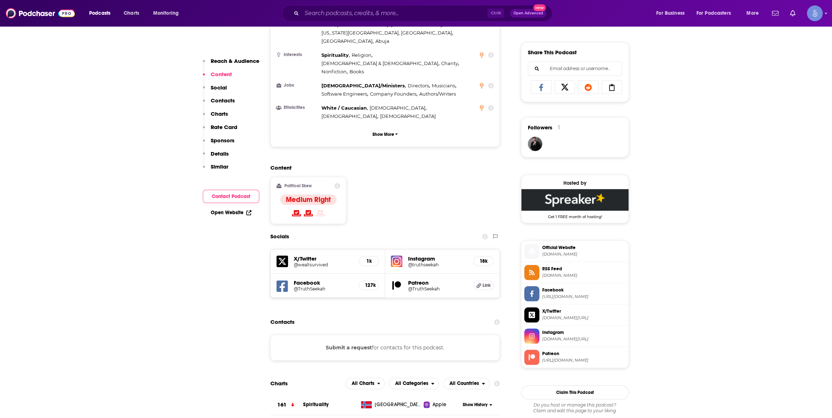
click at [425, 262] on h5 "@truthseekah" at bounding box center [438, 264] width 60 height 5
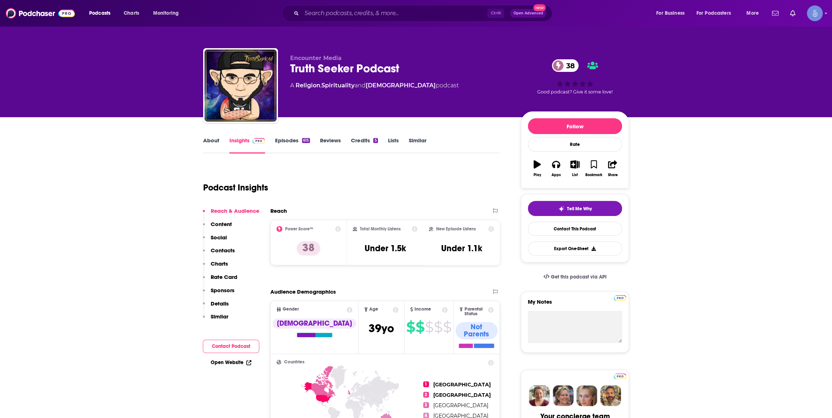
click at [205, 139] on link "About" at bounding box center [211, 145] width 16 height 17
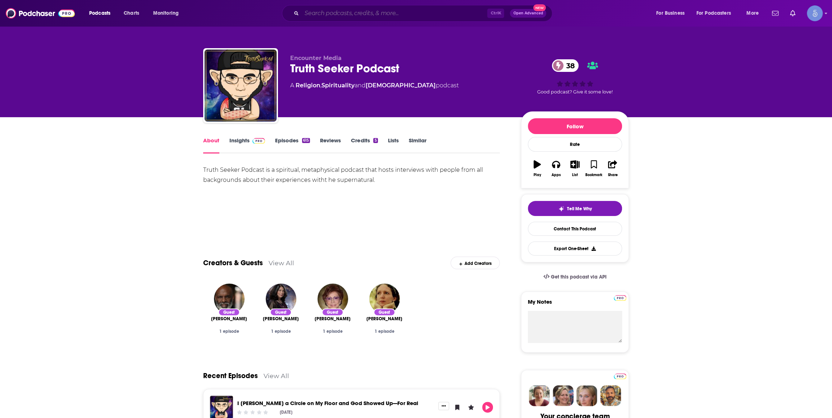
click at [392, 10] on input "Search podcasts, credits, & more..." at bounding box center [395, 14] width 186 height 12
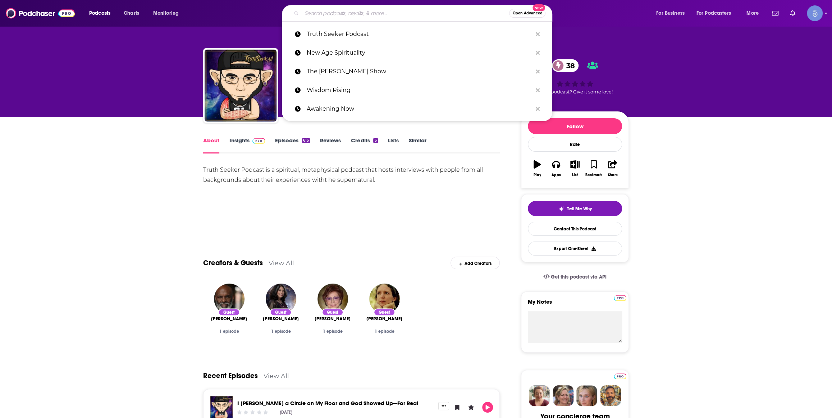
paste input "New Age Spirituality"
type input "New Age Spirituality"
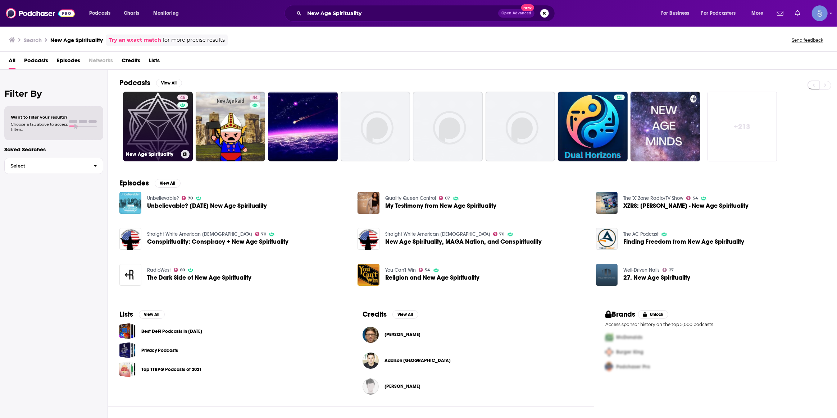
click at [184, 118] on div "46" at bounding box center [183, 122] width 13 height 55
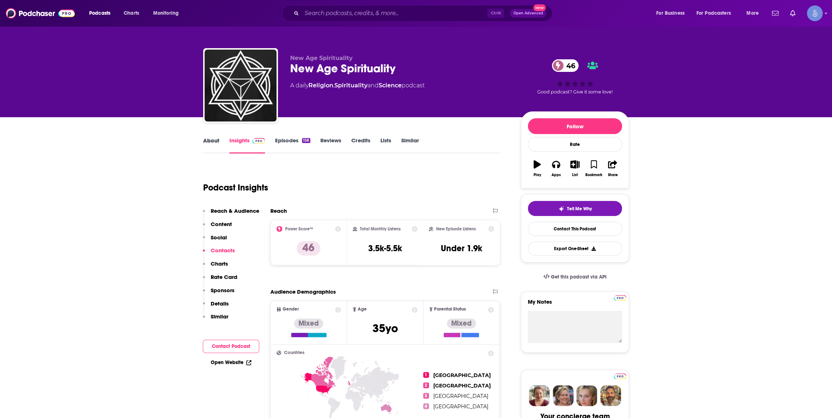
click at [224, 138] on div "About" at bounding box center [216, 145] width 26 height 17
click at [223, 138] on div "About" at bounding box center [216, 145] width 26 height 17
click at [220, 137] on div "About" at bounding box center [216, 145] width 26 height 17
click at [217, 137] on link "About" at bounding box center [211, 145] width 16 height 17
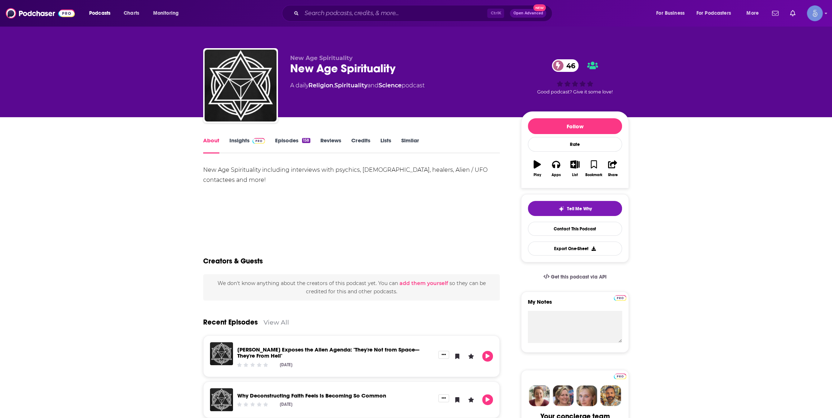
click at [293, 145] on link "Episodes 158" at bounding box center [292, 145] width 35 height 17
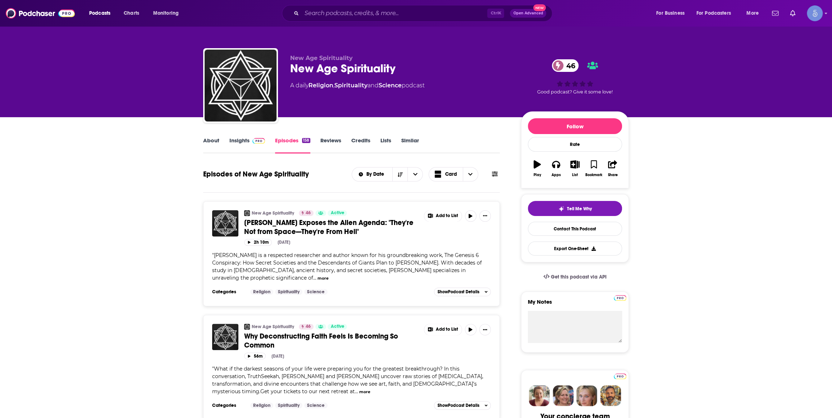
click at [318, 278] on button "more" at bounding box center [323, 278] width 11 height 6
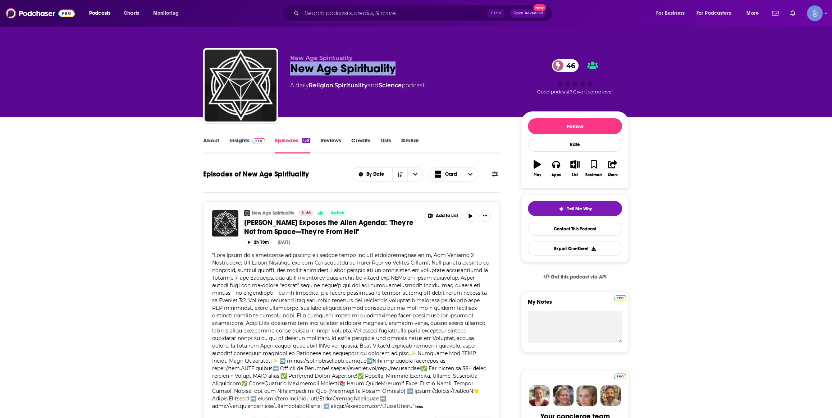
drag, startPoint x: 401, startPoint y: 67, endPoint x: 287, endPoint y: 73, distance: 114.1
click at [287, 73] on div "New Age Spirituality New Age Spirituality 46 A daily Religion , Spirituality an…" at bounding box center [416, 87] width 426 height 78
click at [214, 147] on link "About" at bounding box center [211, 145] width 16 height 17
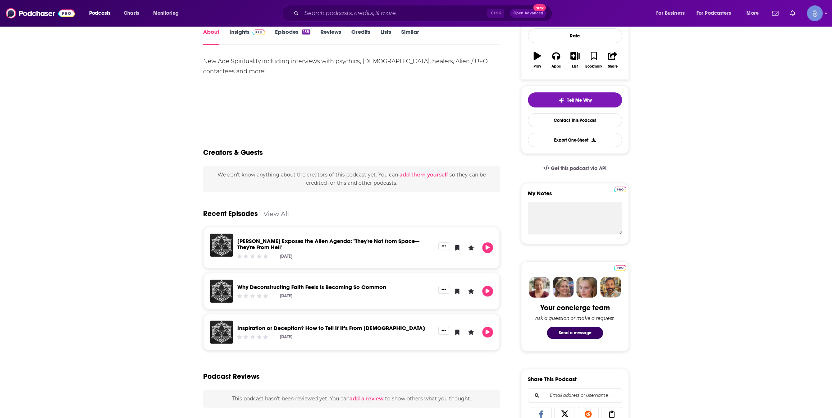
scroll to position [218, 0]
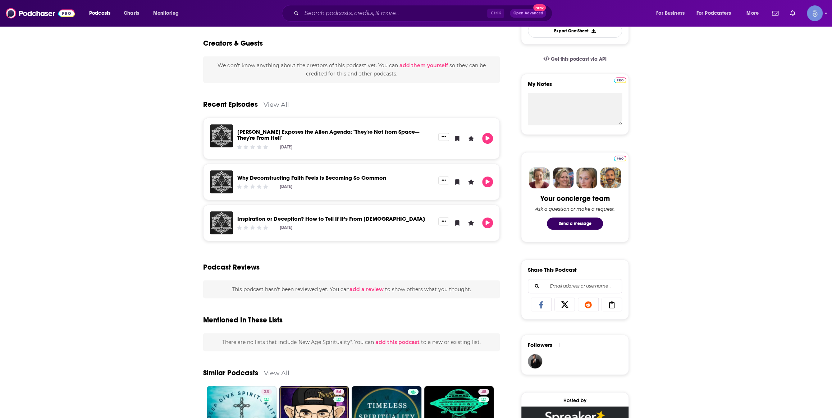
click at [160, 232] on div "About Insights Episodes 158 Reviews Credits Lists Similar New Age Spirituality …" at bounding box center [416, 297] width 832 height 796
click at [111, 209] on div "About Insights Episodes 158 Reviews Credits Lists Similar New Age Spirituality …" at bounding box center [416, 297] width 832 height 796
click at [151, 199] on div "About Insights Episodes 158 Reviews Credits Lists Similar New Age Spirituality …" at bounding box center [416, 297] width 832 height 796
click at [102, 270] on div "About Insights Episodes 158 Reviews Credits Lists Similar New Age Spirituality …" at bounding box center [416, 297] width 832 height 796
click at [77, 383] on div "About Insights Episodes 158 Reviews Credits Lists Similar New Age Spirituality …" at bounding box center [416, 297] width 832 height 796
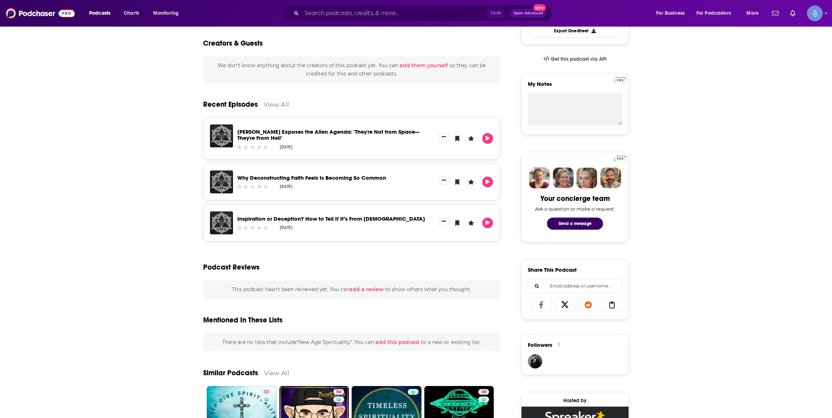
scroll to position [435, 0]
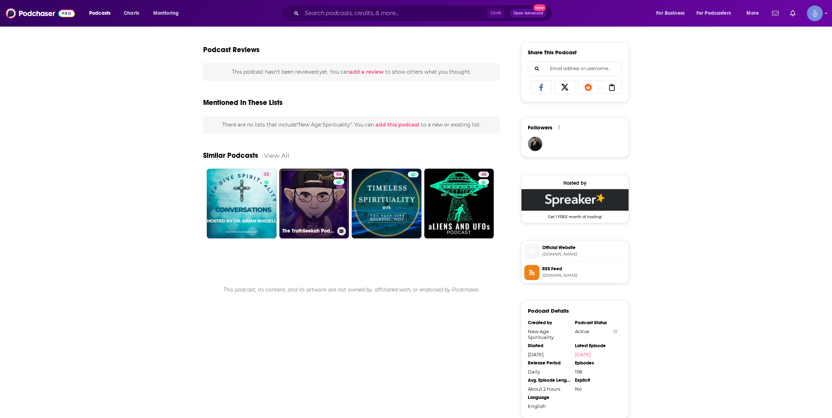
click at [309, 221] on link "54 The TruthSeekah Podcast" at bounding box center [314, 204] width 70 height 70
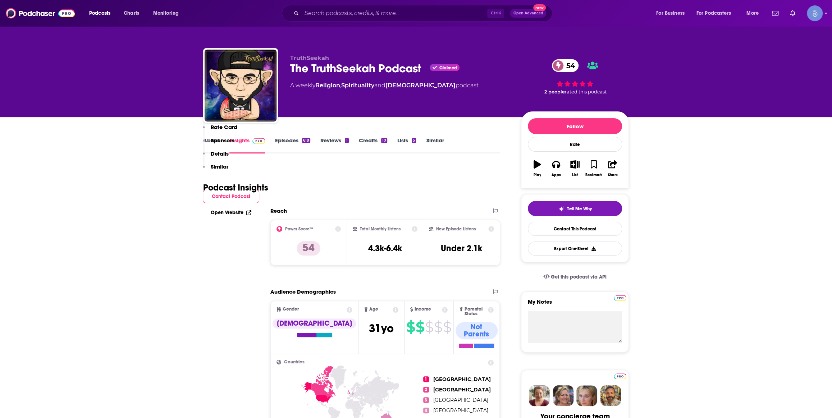
scroll to position [436, 0]
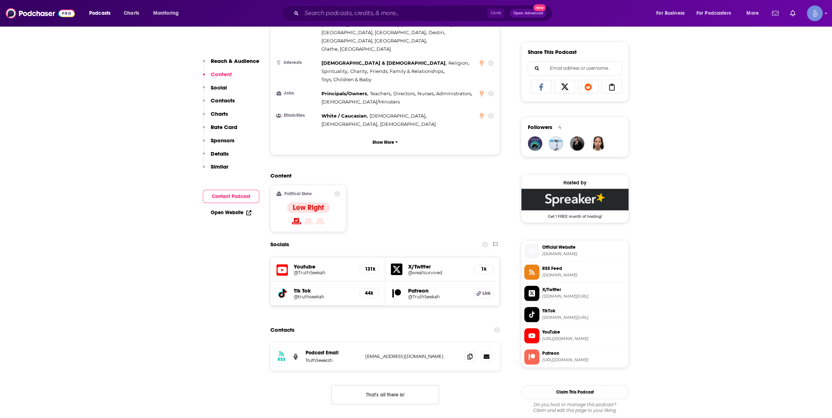
click at [305, 270] on h5 "@TruthSeekah" at bounding box center [323, 272] width 59 height 5
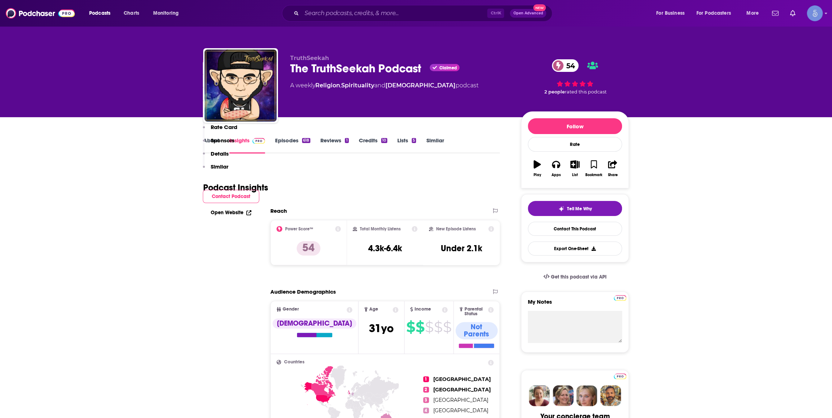
scroll to position [327, 0]
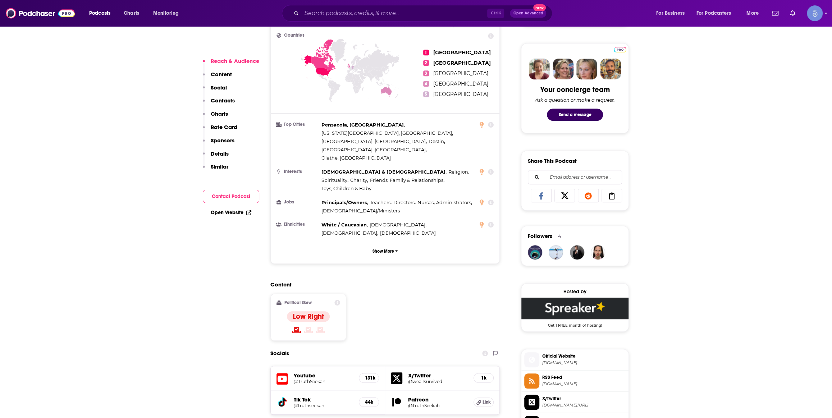
click at [308, 379] on h5 "@TruthSeekah" at bounding box center [323, 381] width 59 height 5
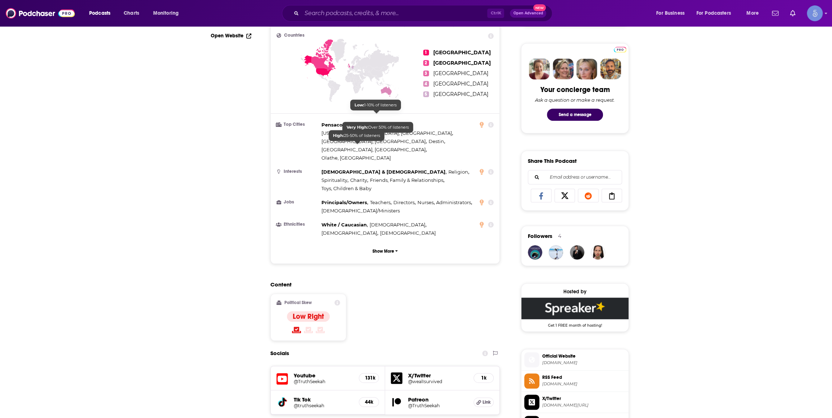
scroll to position [0, 0]
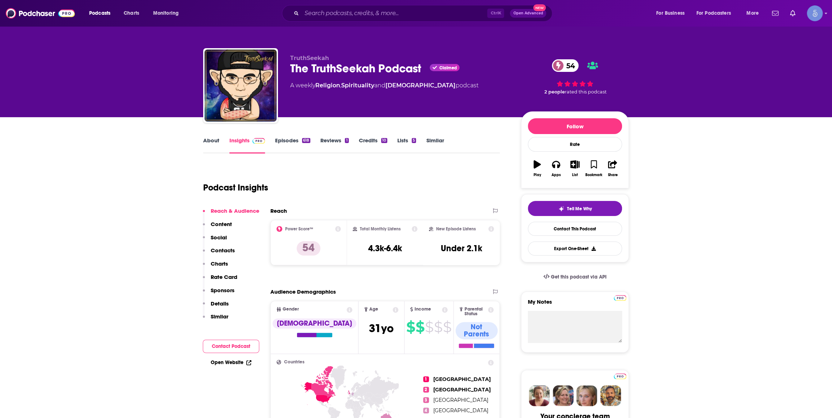
click at [336, 190] on div "Podcast Insights" at bounding box center [348, 183] width 291 height 37
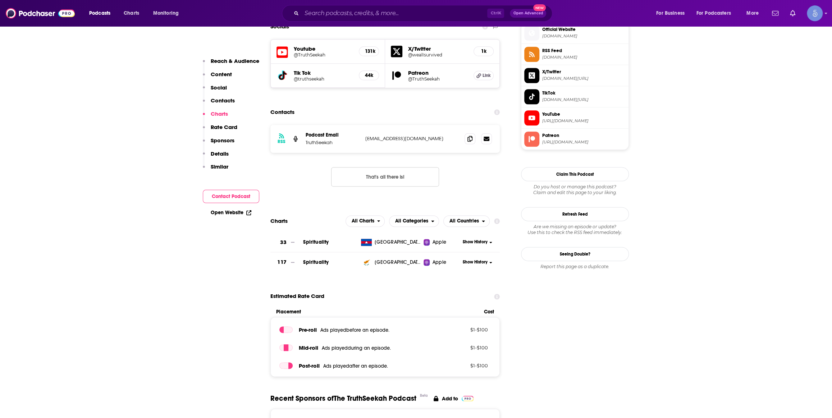
scroll to position [872, 0]
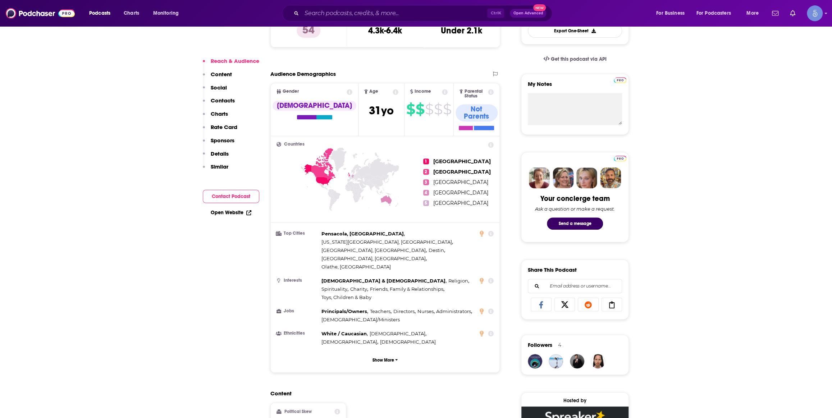
scroll to position [327, 0]
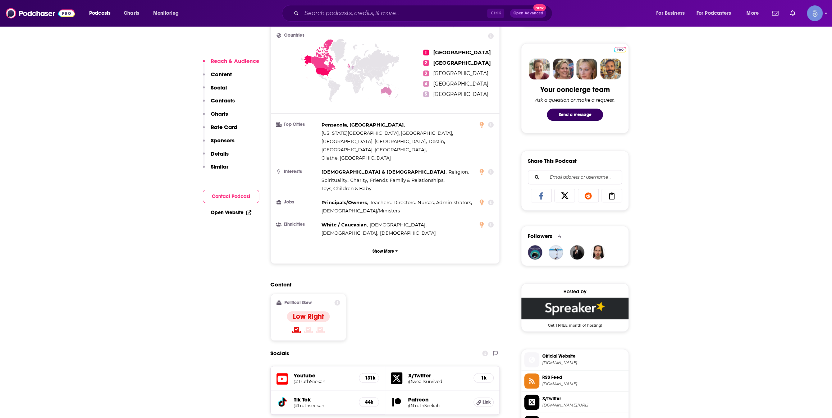
drag, startPoint x: 336, startPoint y: 20, endPoint x: 338, endPoint y: 14, distance: 6.1
click at [338, 14] on div "Ctrl K Open Advanced New" at bounding box center [417, 13] width 270 height 17
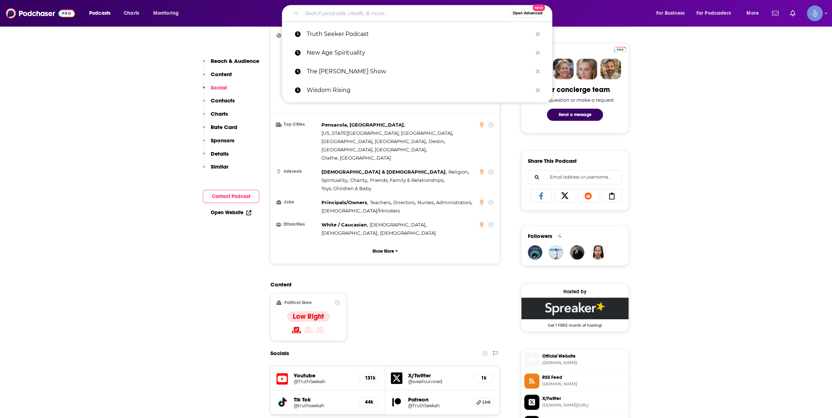
click at [339, 14] on input "Search podcasts, credits, & more..." at bounding box center [405, 14] width 207 height 12
paste input "The Angelic Frequency Podcast"
type input "The Angelic Frequency Podcast"
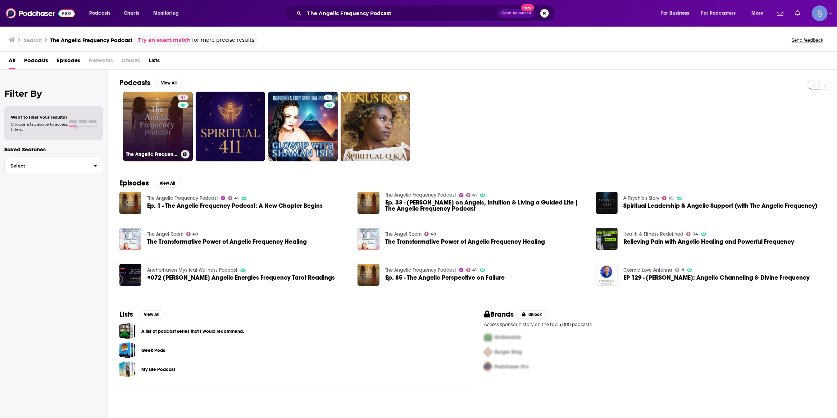
click at [154, 132] on link "41 The Angelic Frequency Podcast" at bounding box center [158, 127] width 70 height 70
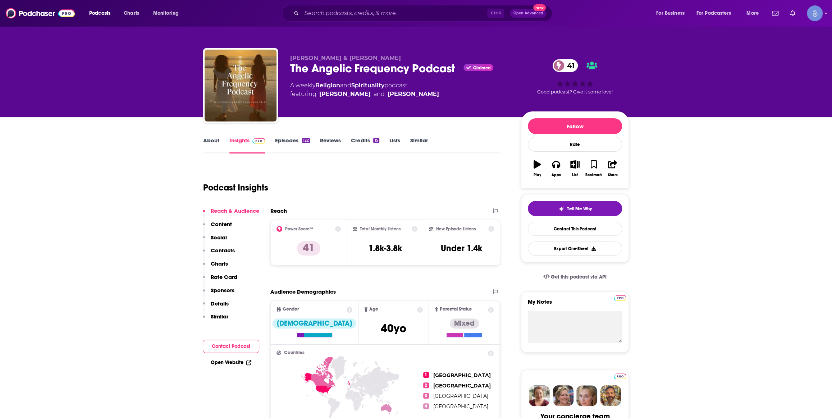
scroll to position [218, 0]
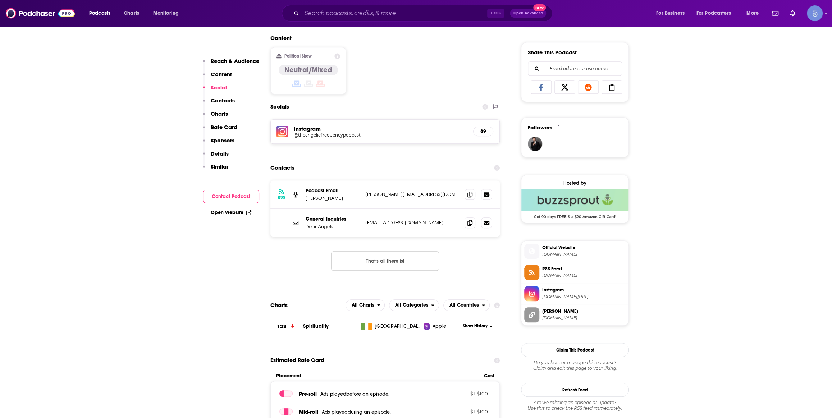
click at [579, 250] on span "Official Website" at bounding box center [583, 248] width 83 height 6
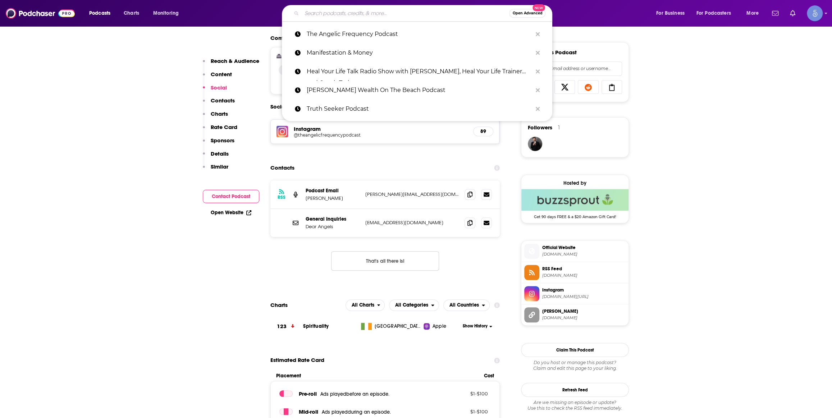
click at [402, 16] on input "Search podcasts, credits, & more..." at bounding box center [405, 14] width 207 height 12
paste input "Medicine for These Times with [PERSON_NAME]"
type input "Medicine for These Times with [PERSON_NAME]"
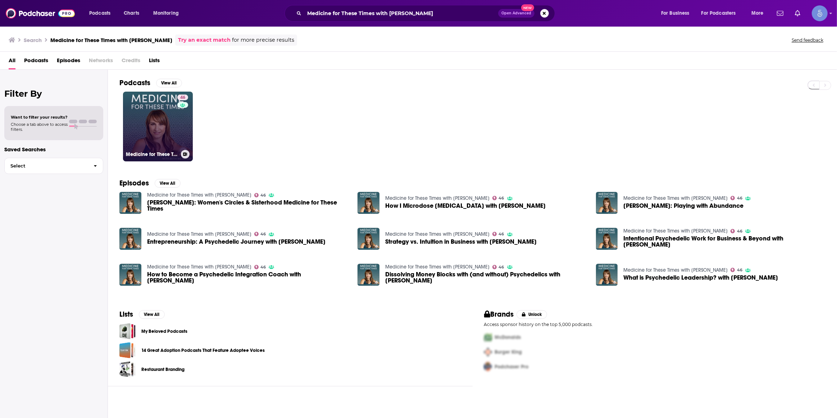
click at [161, 138] on link "46 Medicine for These Times with [PERSON_NAME]" at bounding box center [158, 127] width 70 height 70
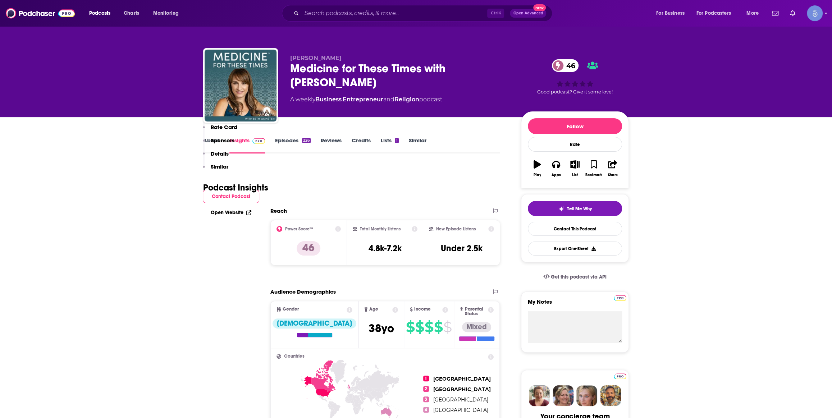
scroll to position [435, 0]
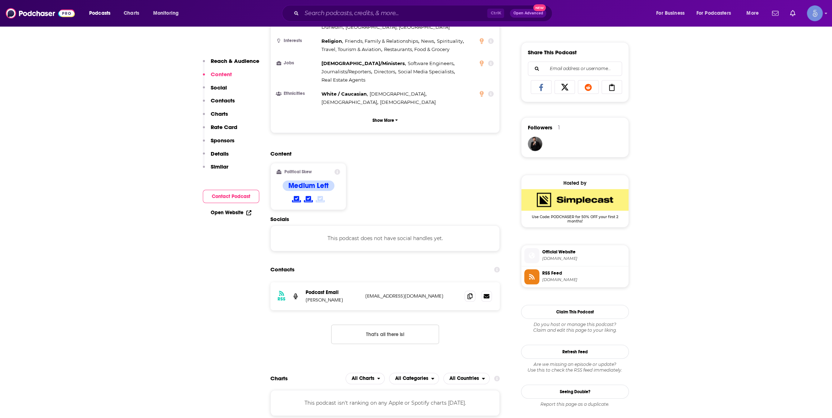
click at [565, 257] on span "[DOMAIN_NAME]" at bounding box center [583, 258] width 83 height 5
click at [339, 14] on input "Search podcasts, credits, & more..." at bounding box center [395, 14] width 186 height 12
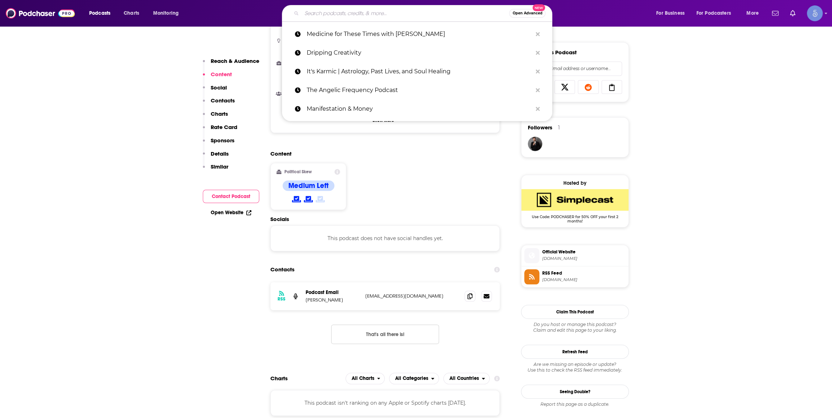
paste input "Inner Life, Talks and Thoughts"
type input "Inner Life, Talks and Thoughts"
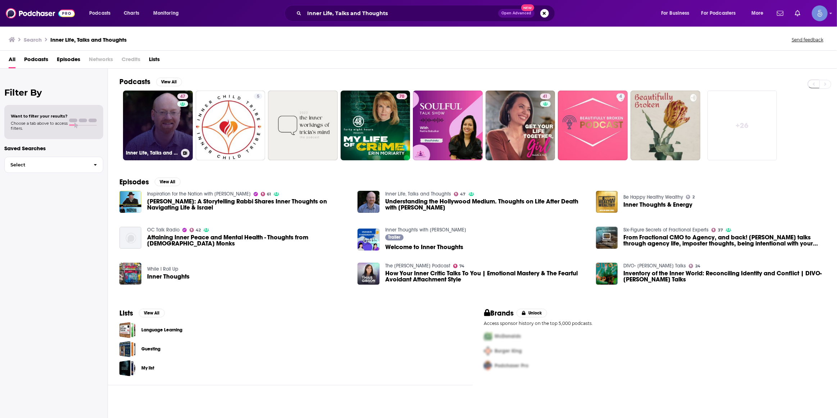
click at [162, 119] on link "47 Inner Life, Talks and Thoughts" at bounding box center [158, 126] width 70 height 70
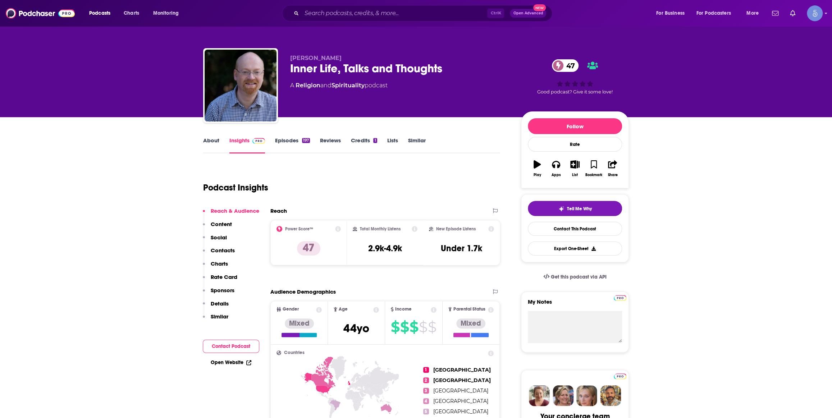
click at [216, 140] on link "About" at bounding box center [211, 145] width 16 height 17
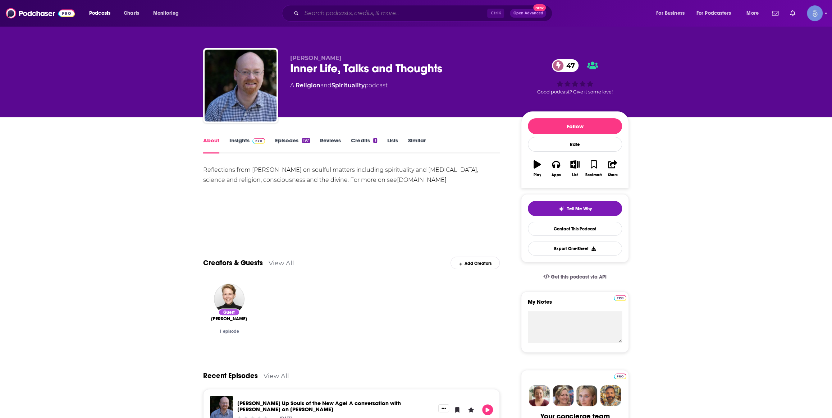
click at [367, 14] on input "Search podcasts, credits, & more..." at bounding box center [395, 14] width 186 height 12
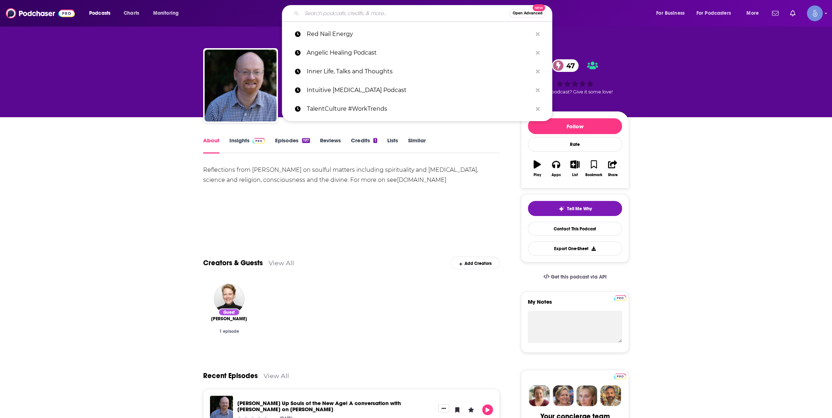
paste input "The Abundance Journey: Accelerating Revenue With An Abundance Mindset"
type input "The Abundance Journey: Accelerating Revenue With An Abundance Mindset"
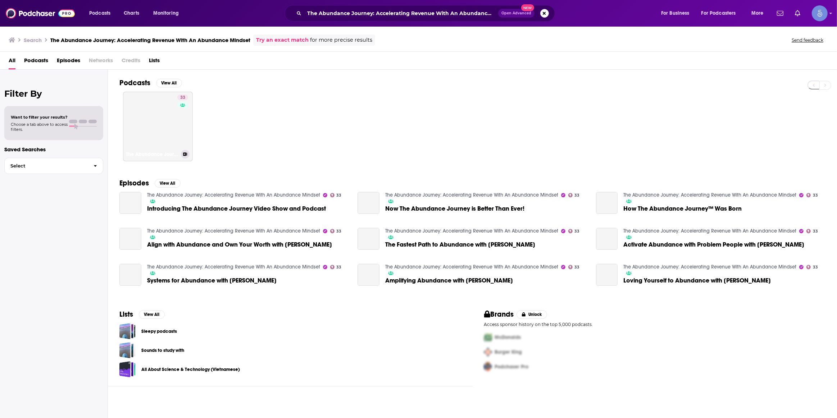
click at [157, 131] on link "33 The Abundance Journey: Accelerating Revenue With An Abundance Mindset" at bounding box center [158, 127] width 70 height 70
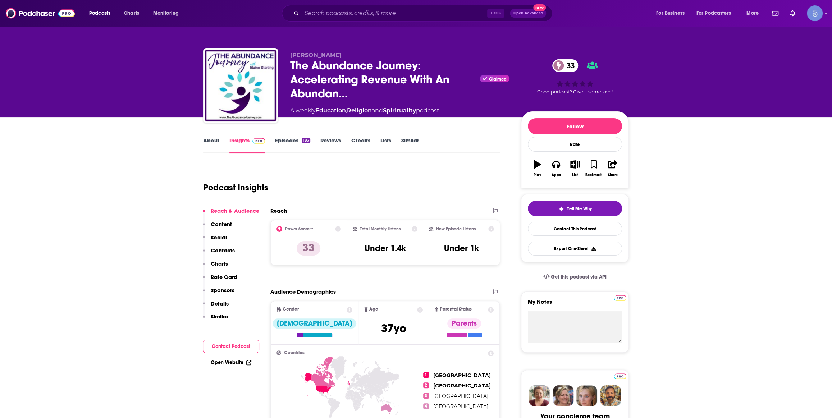
click at [366, 5] on div "Ctrl K Open Advanced New" at bounding box center [417, 13] width 270 height 17
click at [364, 8] on input "Search podcasts, credits, & more..." at bounding box center [395, 14] width 186 height 12
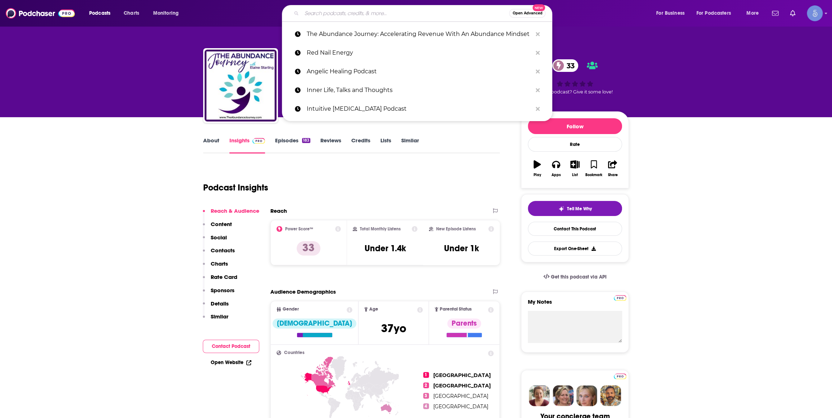
paste input "Dr. Sharnael True TV"
type input "Dr. Sharnael True TV"
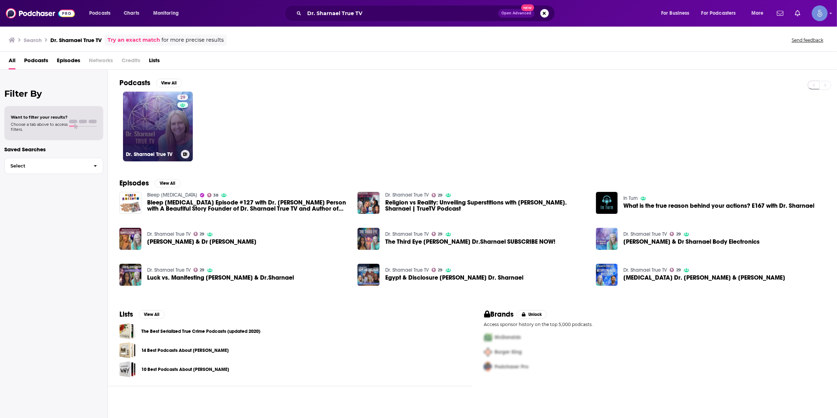
click at [190, 127] on link "29 Dr. Sharnael True TV" at bounding box center [158, 127] width 70 height 70
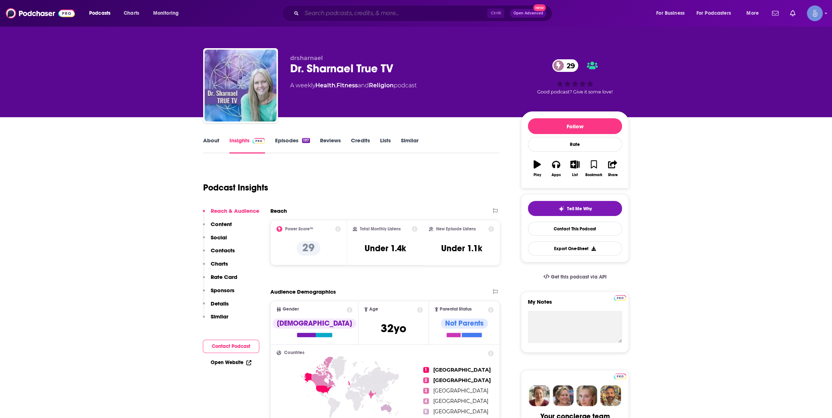
drag, startPoint x: 396, startPoint y: 13, endPoint x: 402, endPoint y: 20, distance: 9.9
click at [396, 12] on input "Search podcasts, credits, & more..." at bounding box center [395, 14] width 186 height 12
paste input "Get Yourself Optimized"
type input "Get Yourself Optimized"
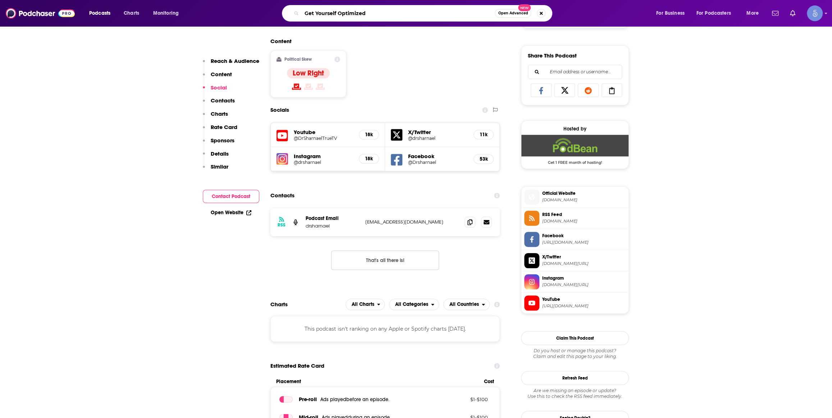
scroll to position [435, 0]
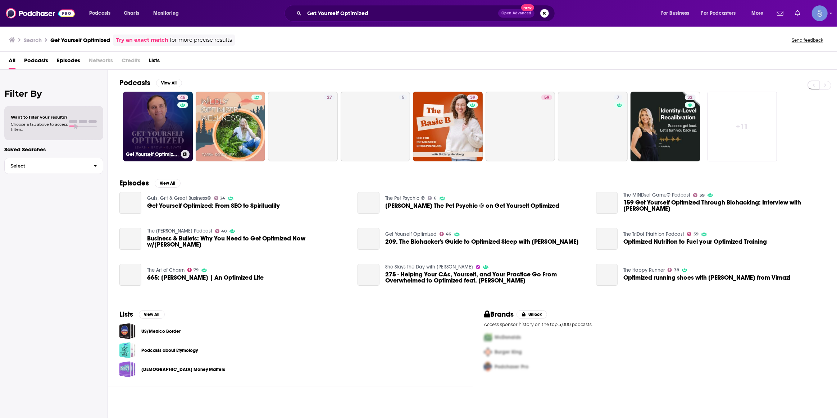
click at [161, 117] on link "46 Get Yourself Optimized" at bounding box center [158, 127] width 70 height 70
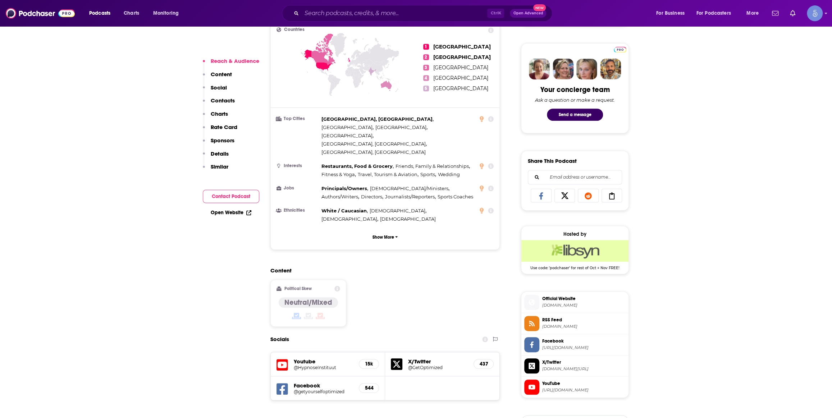
scroll to position [435, 0]
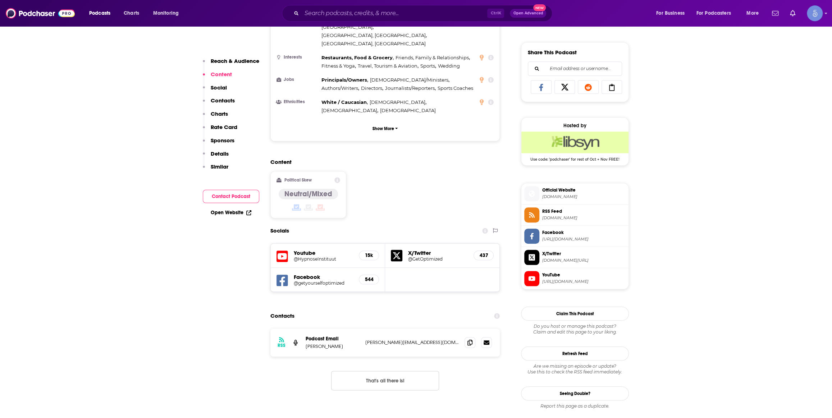
click at [301, 244] on div "Youtube @HypnoseInstituut 15k" at bounding box center [328, 256] width 114 height 24
click at [308, 250] on h5 "Youtube" at bounding box center [323, 253] width 59 height 7
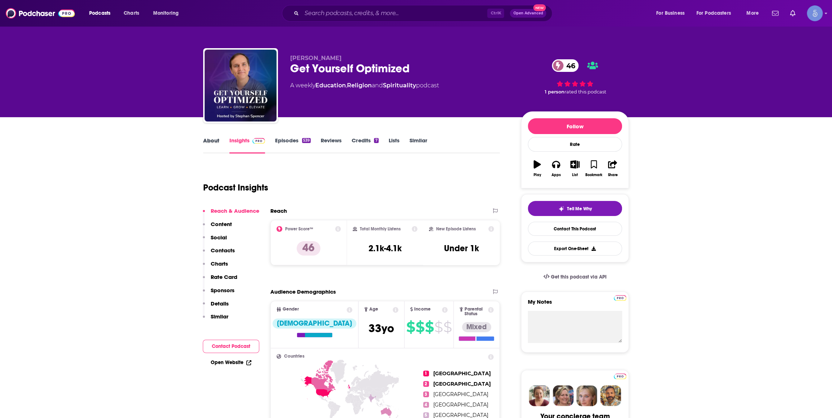
drag, startPoint x: 225, startPoint y: 145, endPoint x: 219, endPoint y: 144, distance: 5.9
click at [223, 145] on div "About" at bounding box center [216, 145] width 26 height 17
click at [219, 144] on link "About" at bounding box center [211, 145] width 16 height 17
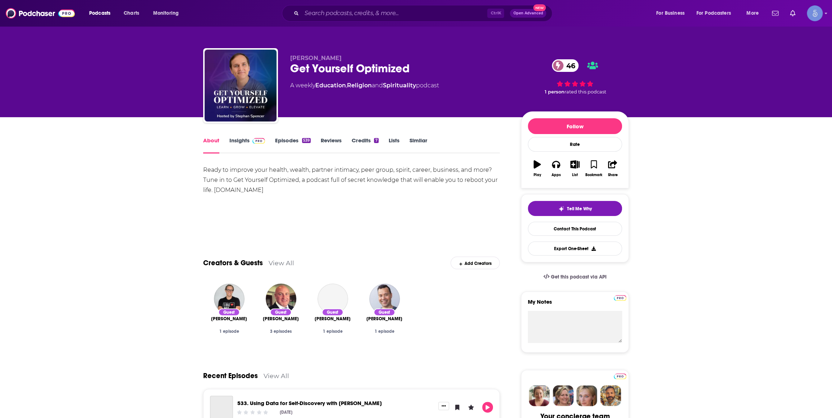
click at [247, 139] on link "Insights" at bounding box center [247, 145] width 36 height 17
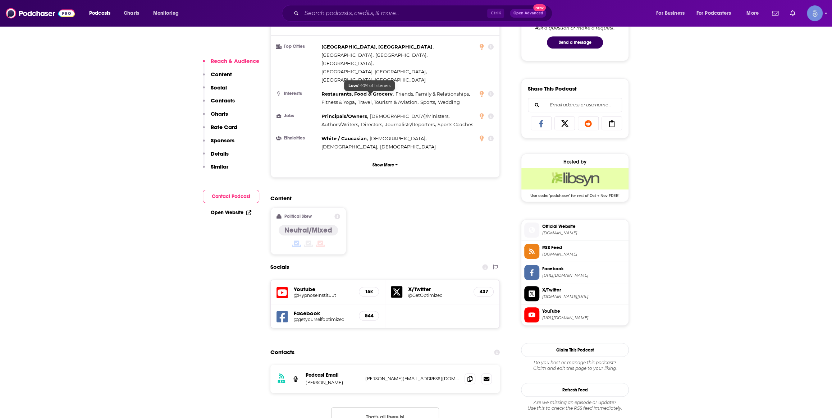
scroll to position [435, 0]
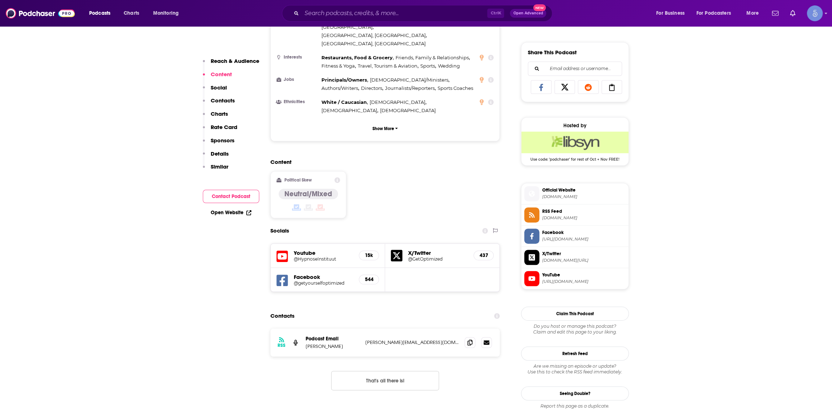
click at [300, 256] on h5 "@HypnoseInstituut" at bounding box center [323, 258] width 59 height 5
click at [380, 14] on input "Search podcasts, credits, & more..." at bounding box center [395, 14] width 186 height 12
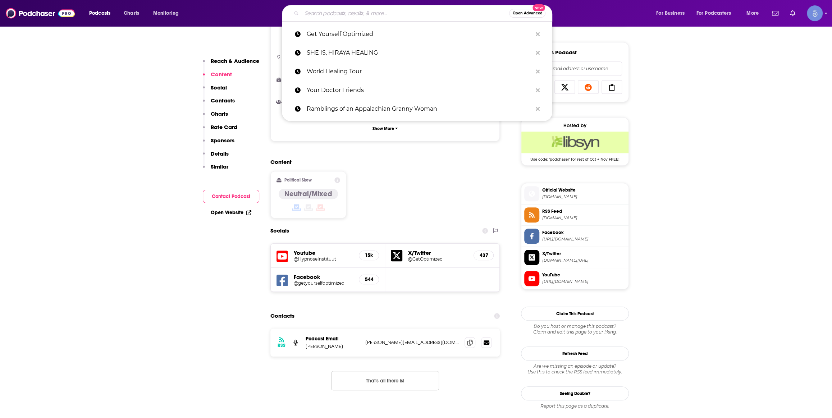
paste input "Endless Possibilities Spiritual Talks"
type input "Endless Possibilities Spiritual Talks"
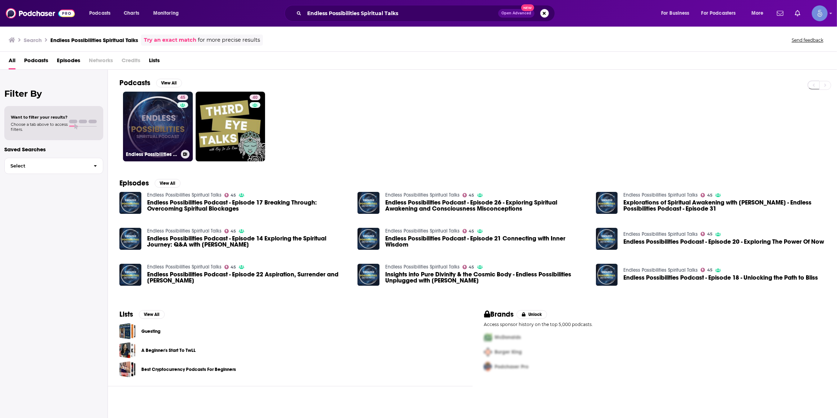
click at [180, 119] on div "45" at bounding box center [183, 122] width 13 height 55
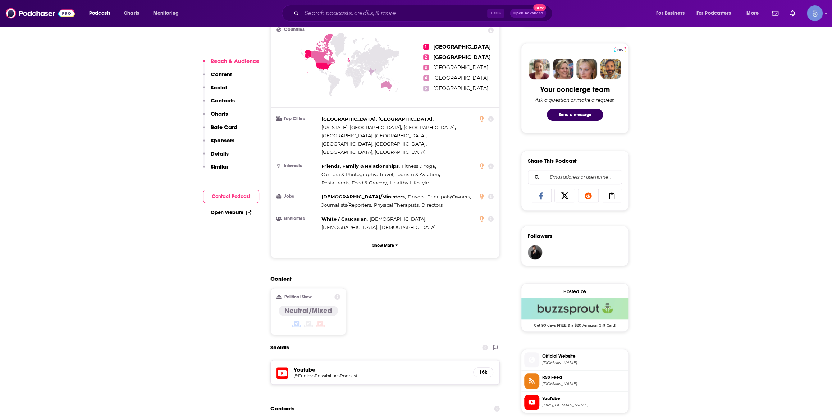
scroll to position [545, 0]
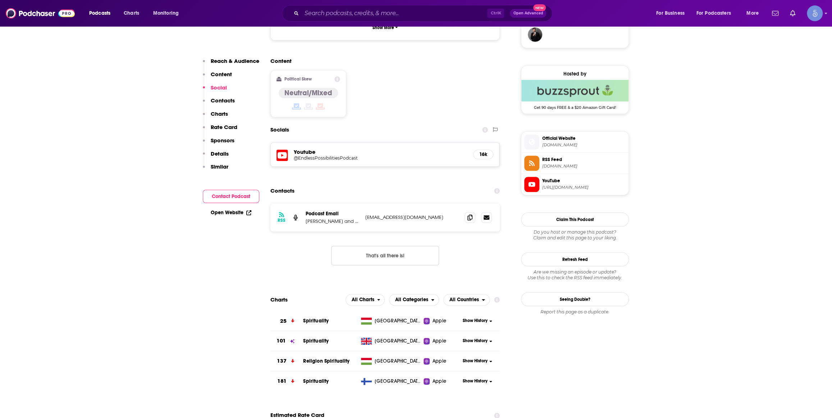
click at [317, 155] on h5 "@EndlessPossibilitiesPodcast" at bounding box center [351, 157] width 115 height 5
click at [315, 155] on h5 "@EndlessPossibilitiesPodcast" at bounding box center [351, 157] width 115 height 5
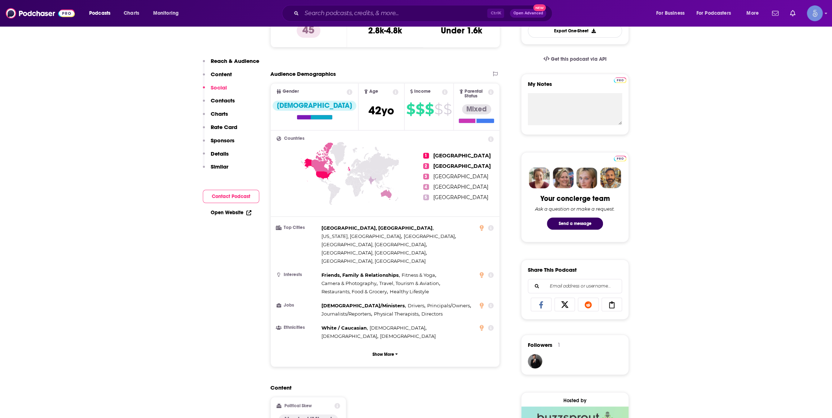
scroll to position [0, 0]
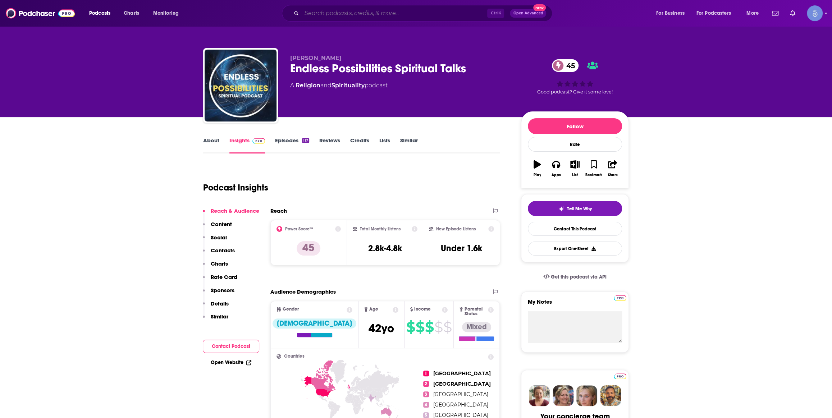
click at [370, 12] on input "Search podcasts, credits, & more..." at bounding box center [395, 14] width 186 height 12
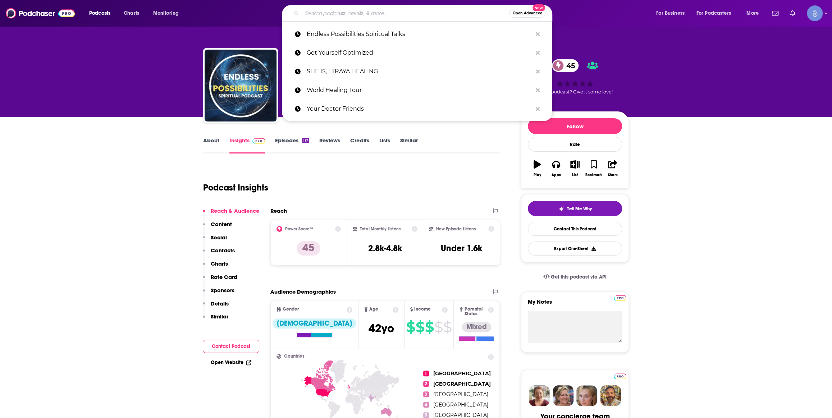
paste input "Dr. Sharnael True TV"
type input "Dr. Sharnael True TV"
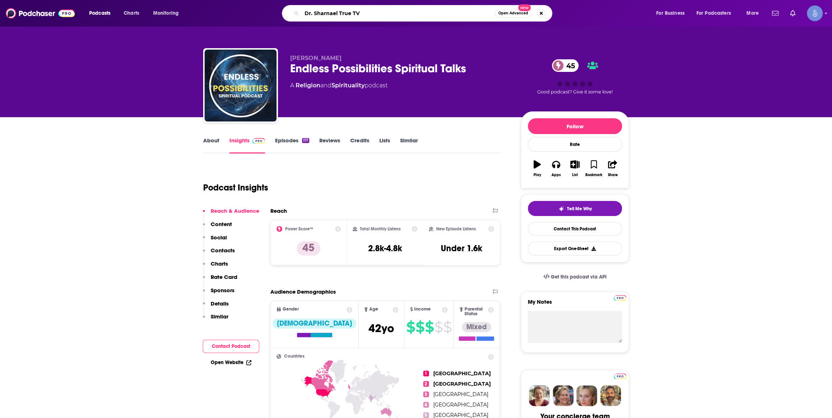
scroll to position [435, 0]
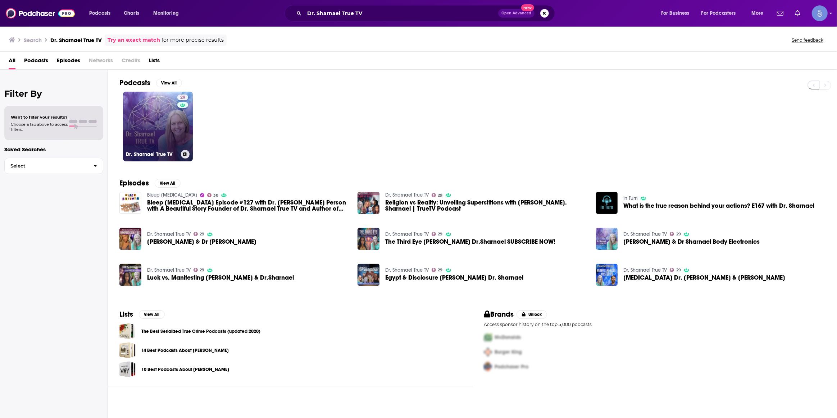
click at [173, 122] on link "29 Dr. Sharnael True TV" at bounding box center [158, 127] width 70 height 70
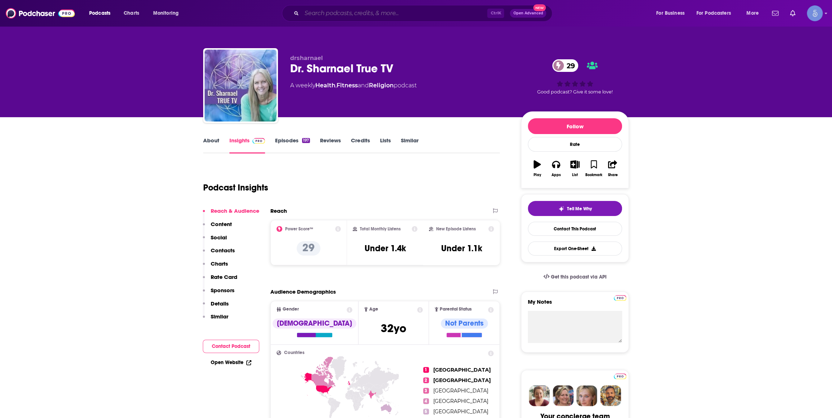
click at [422, 12] on input "Search podcasts, credits, & more..." at bounding box center [395, 14] width 186 height 12
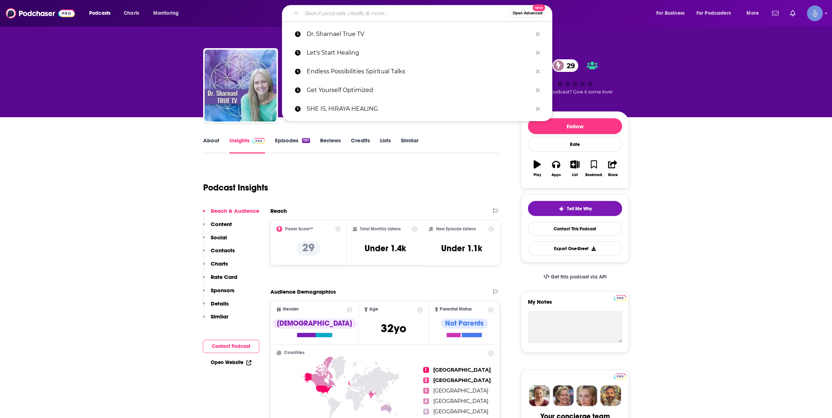
paste input "Soul Sessions with [PERSON_NAME] Green"
type input "Soul Sessions with [PERSON_NAME] Green"
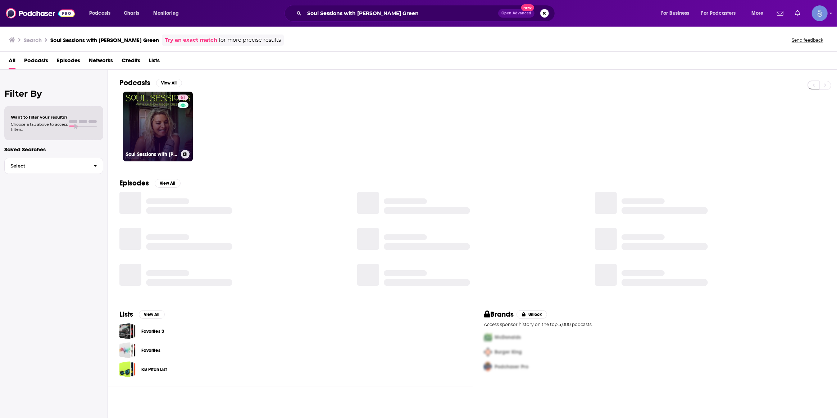
click at [152, 113] on link "61 Soul Sessions with [PERSON_NAME]" at bounding box center [158, 127] width 70 height 70
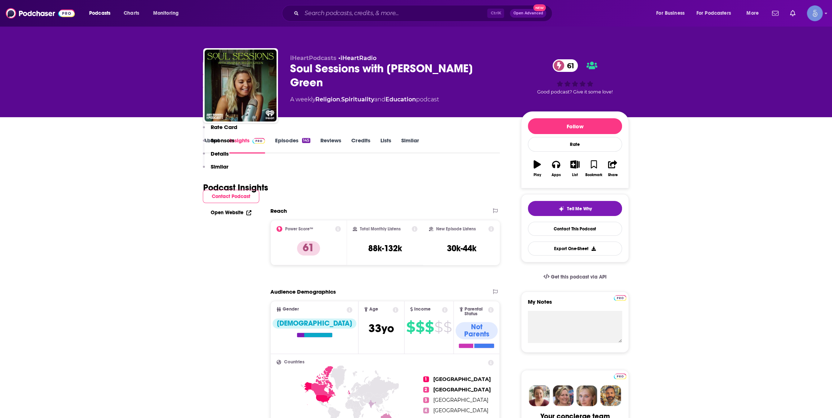
scroll to position [435, 0]
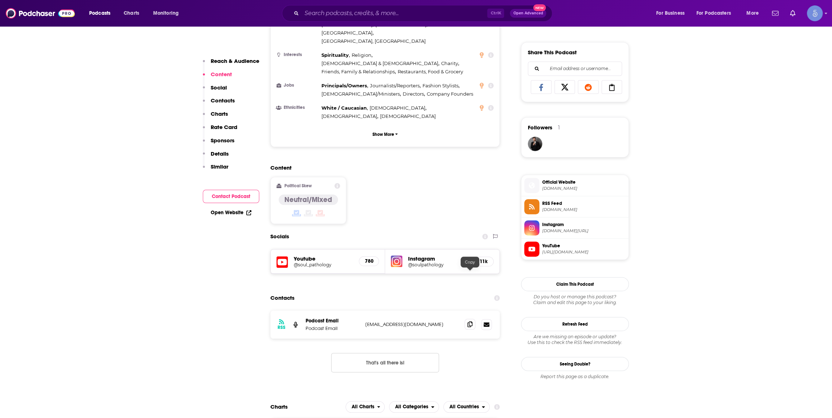
click at [470, 321] on icon at bounding box center [469, 324] width 5 height 6
click at [434, 262] on h5 "@soulpathology" at bounding box center [438, 264] width 60 height 5
click at [304, 262] on h5 "@soul_pathology" at bounding box center [323, 264] width 59 height 5
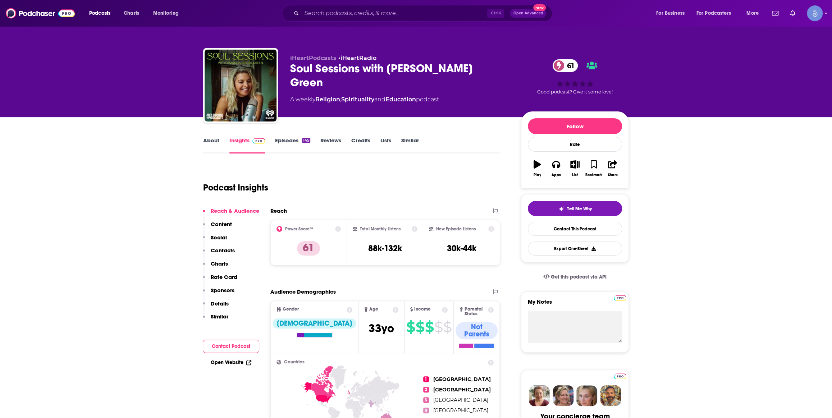
scroll to position [109, 0]
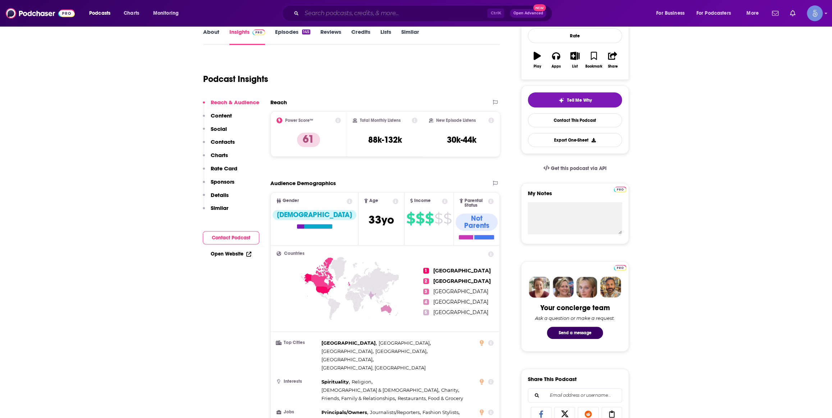
click at [435, 16] on input "Search podcasts, credits, & more..." at bounding box center [395, 14] width 186 height 12
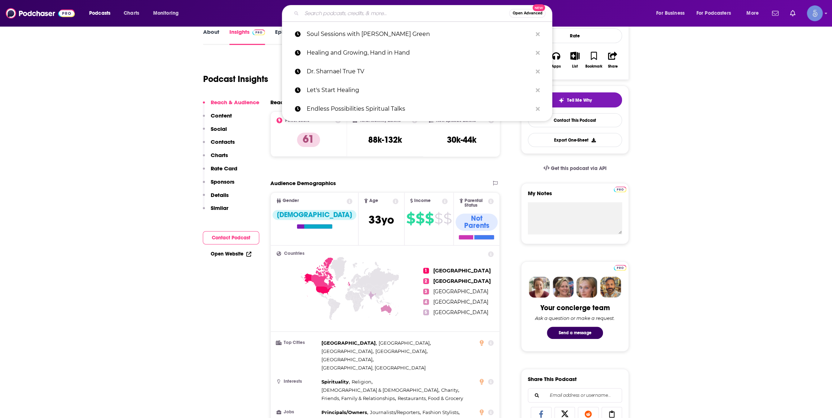
paste input "Fire and Soul"
type input "Fire and Soul"
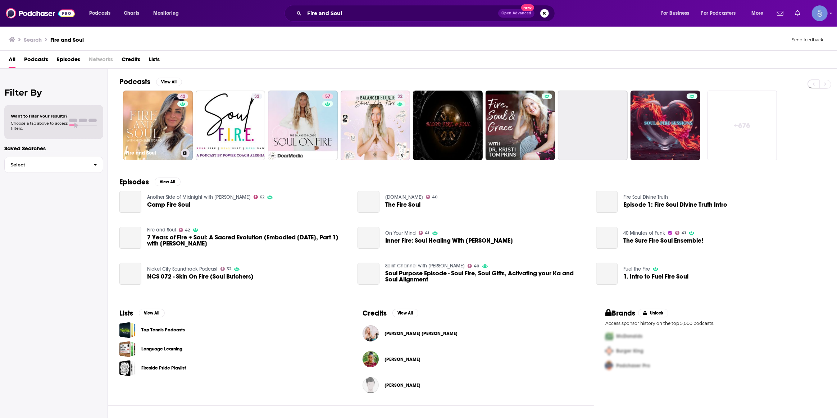
click at [163, 124] on link "42 Fire and Soul" at bounding box center [158, 126] width 70 height 70
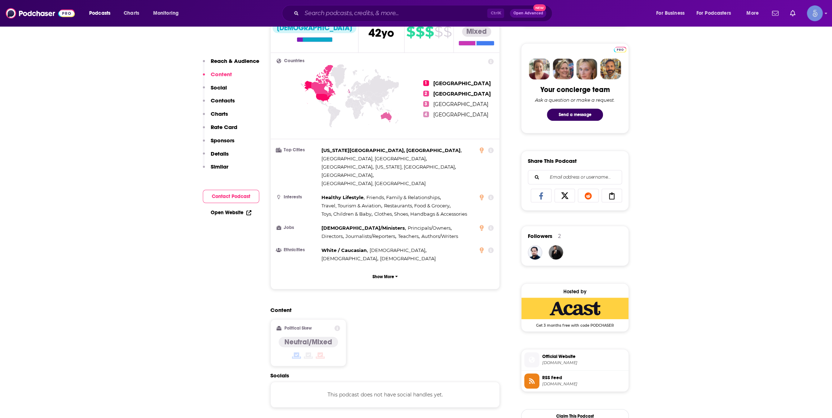
scroll to position [545, 0]
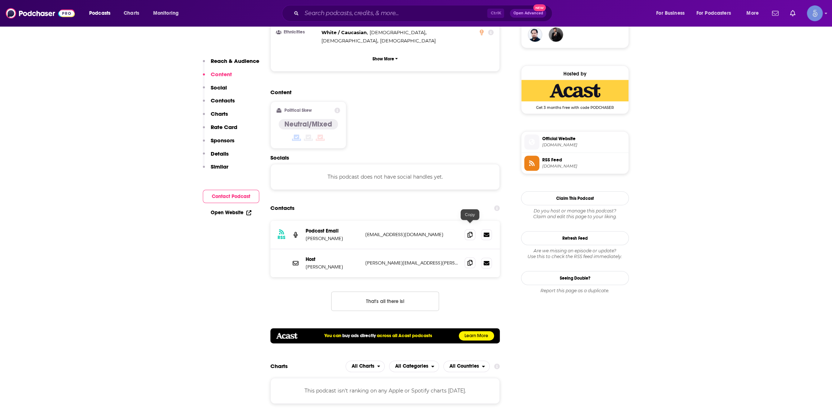
click at [467, 260] on icon at bounding box center [469, 263] width 5 height 6
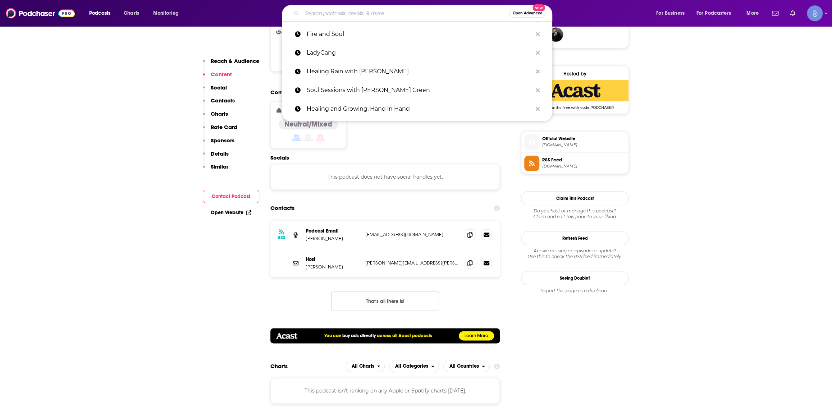
click at [410, 13] on input "Search podcasts, credits, & more..." at bounding box center [405, 14] width 207 height 12
paste input "Unimpressed Podcast"
type input "Unimpressed Podcast"
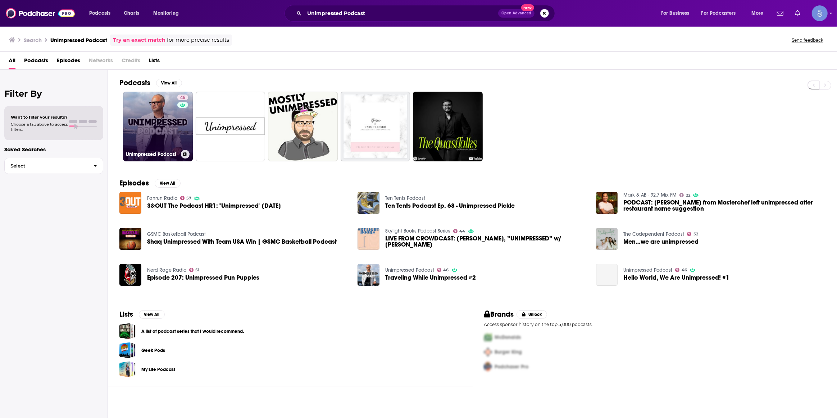
click at [166, 123] on link "46 Unimpressed Podcast" at bounding box center [158, 127] width 70 height 70
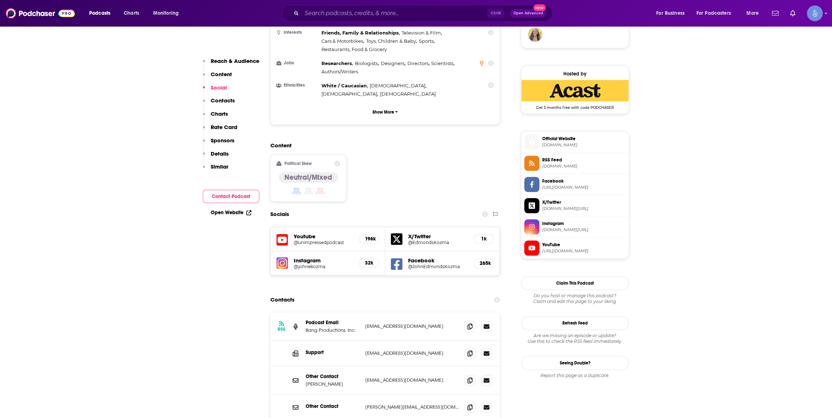
scroll to position [654, 0]
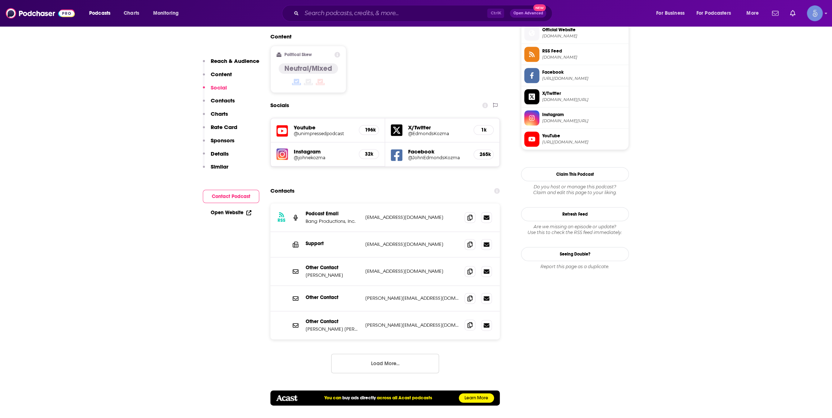
click at [465, 320] on span at bounding box center [470, 325] width 11 height 11
click at [392, 354] on button "Load More..." at bounding box center [385, 363] width 108 height 19
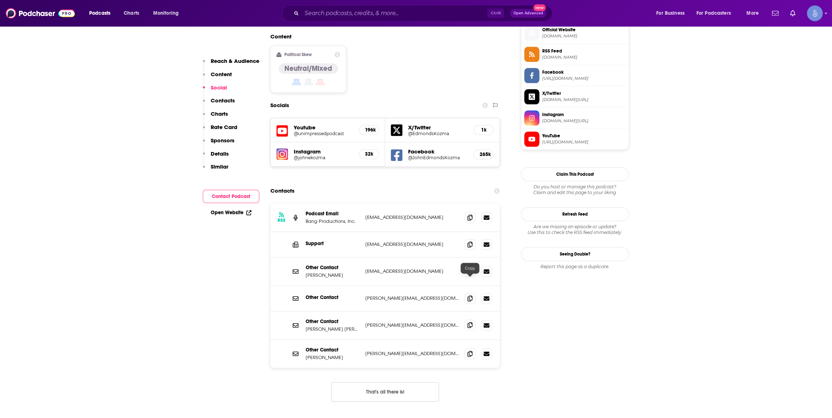
click at [471, 322] on icon at bounding box center [469, 325] width 5 height 6
click at [467, 241] on icon at bounding box center [469, 244] width 5 height 6
click at [468, 295] on icon at bounding box center [469, 298] width 5 height 6
drag, startPoint x: 123, startPoint y: 229, endPoint x: 102, endPoint y: 209, distance: 28.5
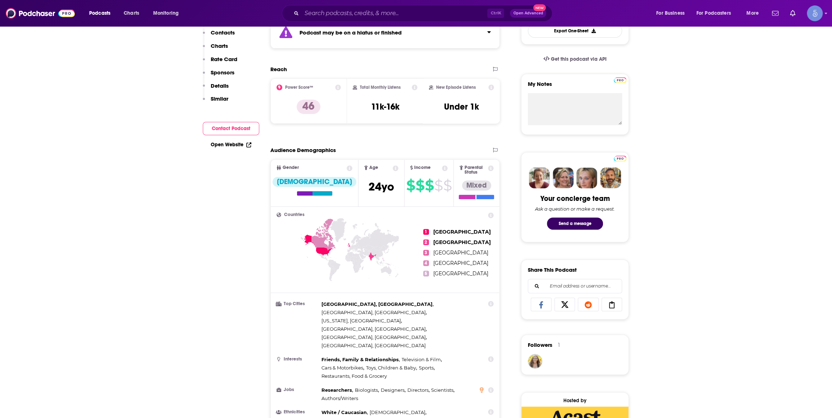
scroll to position [0, 0]
